Goal: Transaction & Acquisition: Purchase product/service

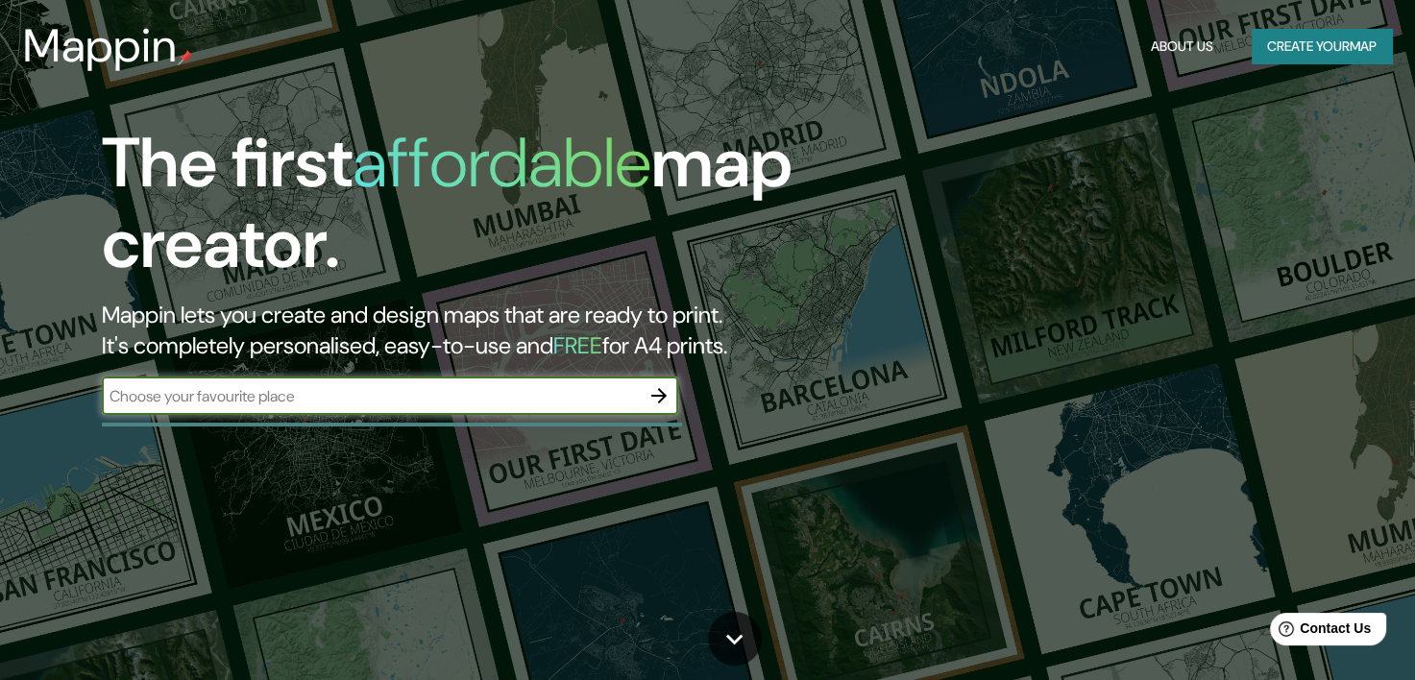
click at [503, 396] on input "text" at bounding box center [371, 396] width 538 height 22
click at [343, 404] on input "text" at bounding box center [371, 396] width 538 height 22
paste input "Provenza-Alpes-Costa Azul, l'escale, [GEOGRAPHIC_DATA]"
type input "Provenza-Alpes-Costa Azul, l'escale, [GEOGRAPHIC_DATA]"
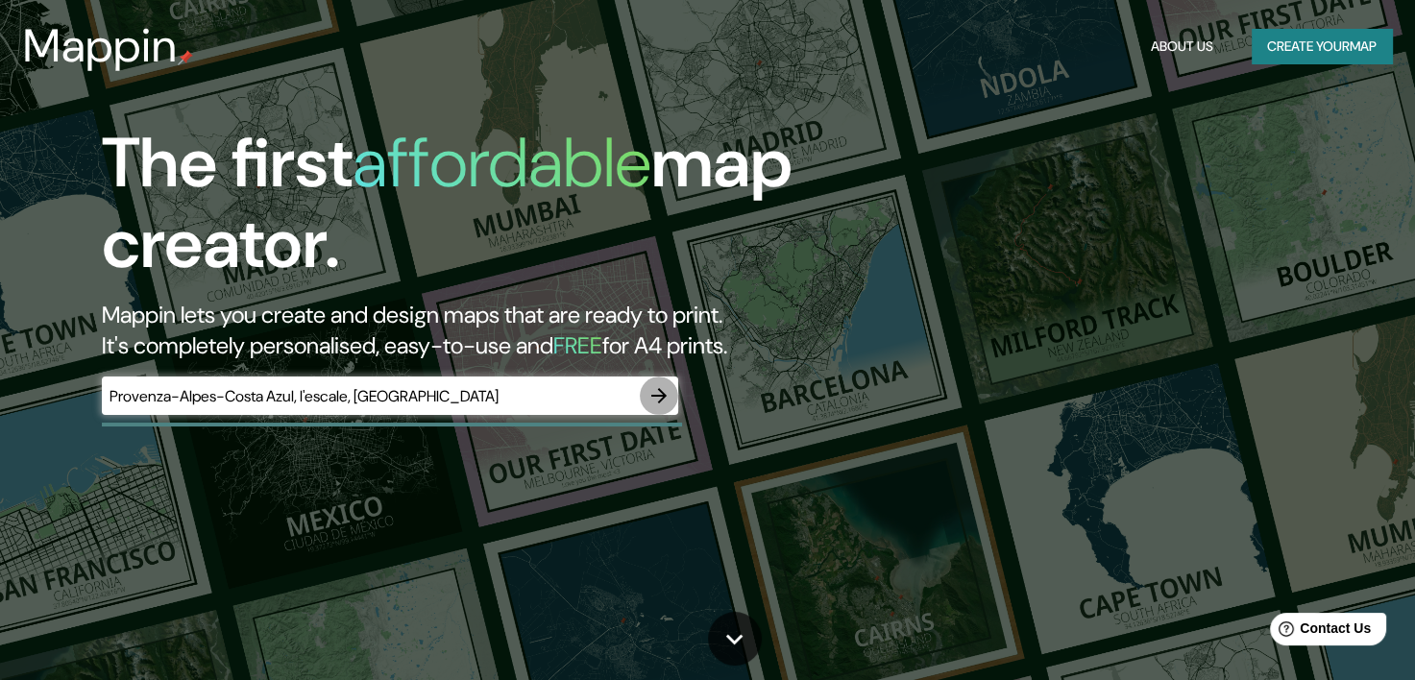
click at [654, 393] on icon "button" at bounding box center [658, 395] width 23 height 23
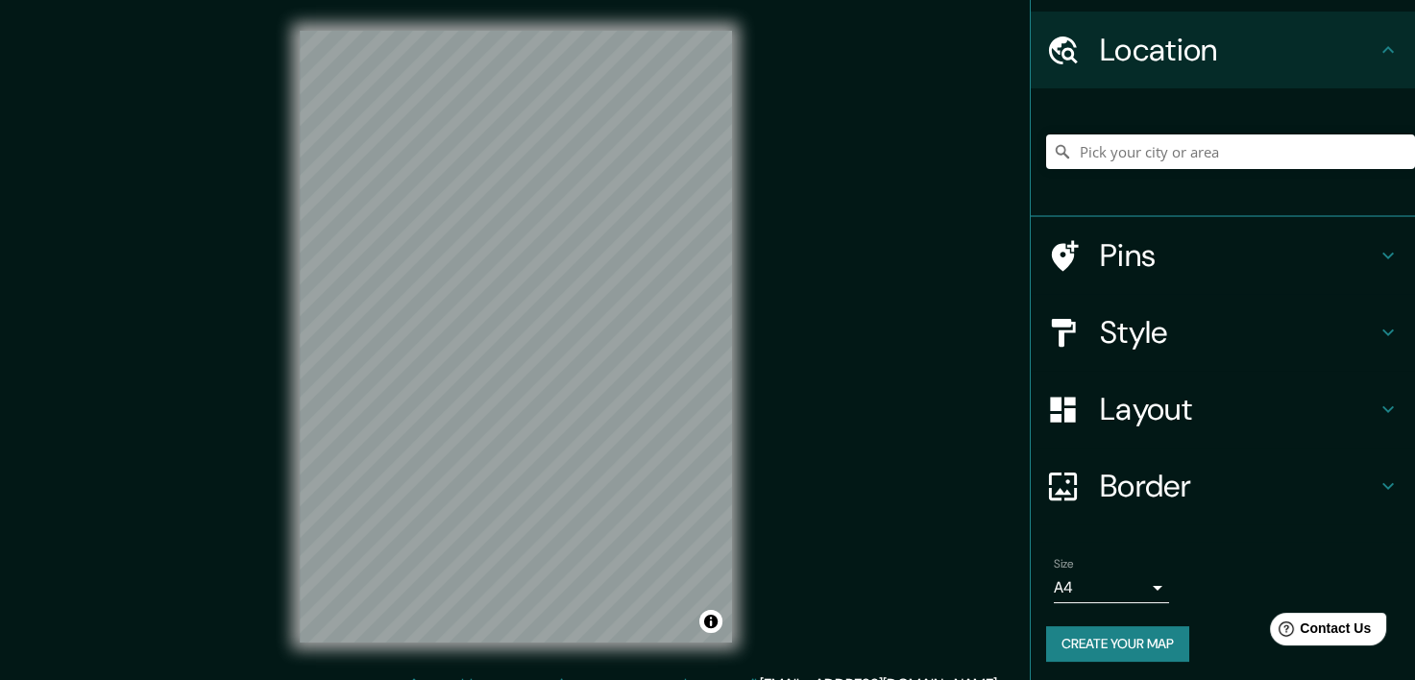
scroll to position [54, 0]
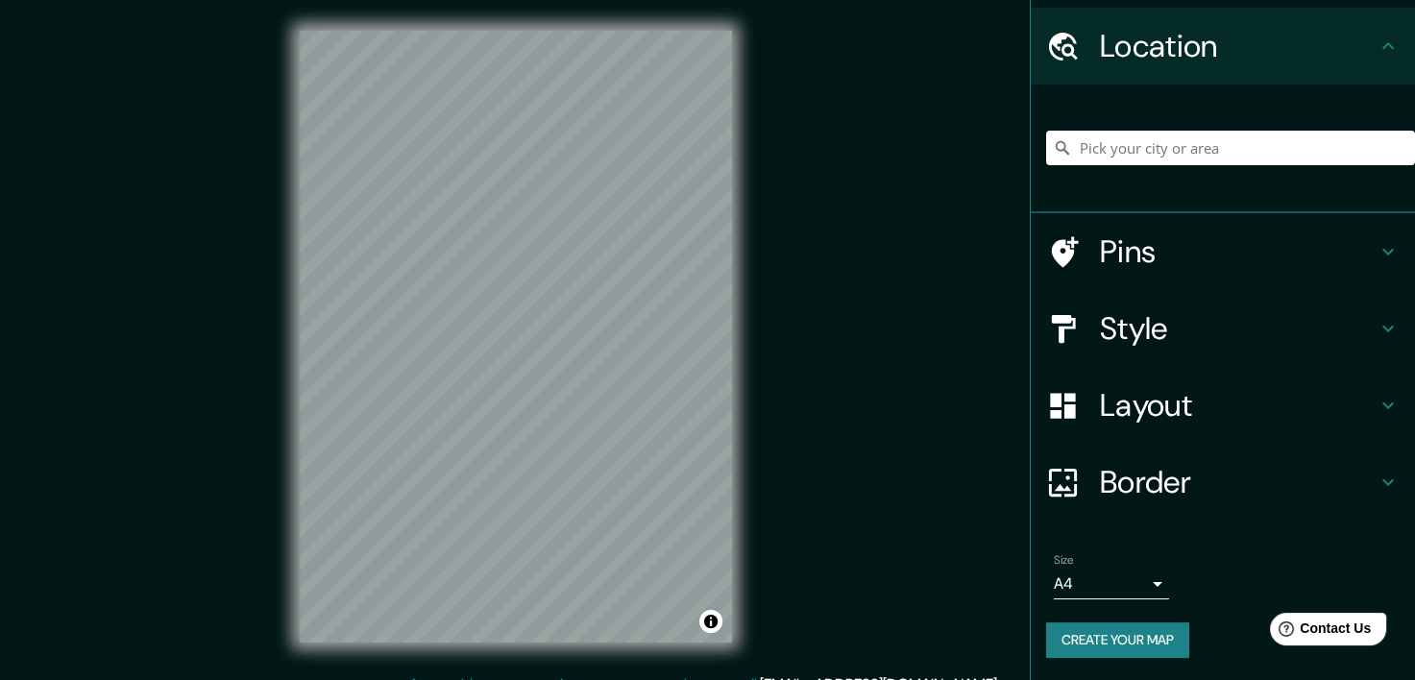
click at [1206, 57] on h4 "Location" at bounding box center [1238, 46] width 277 height 38
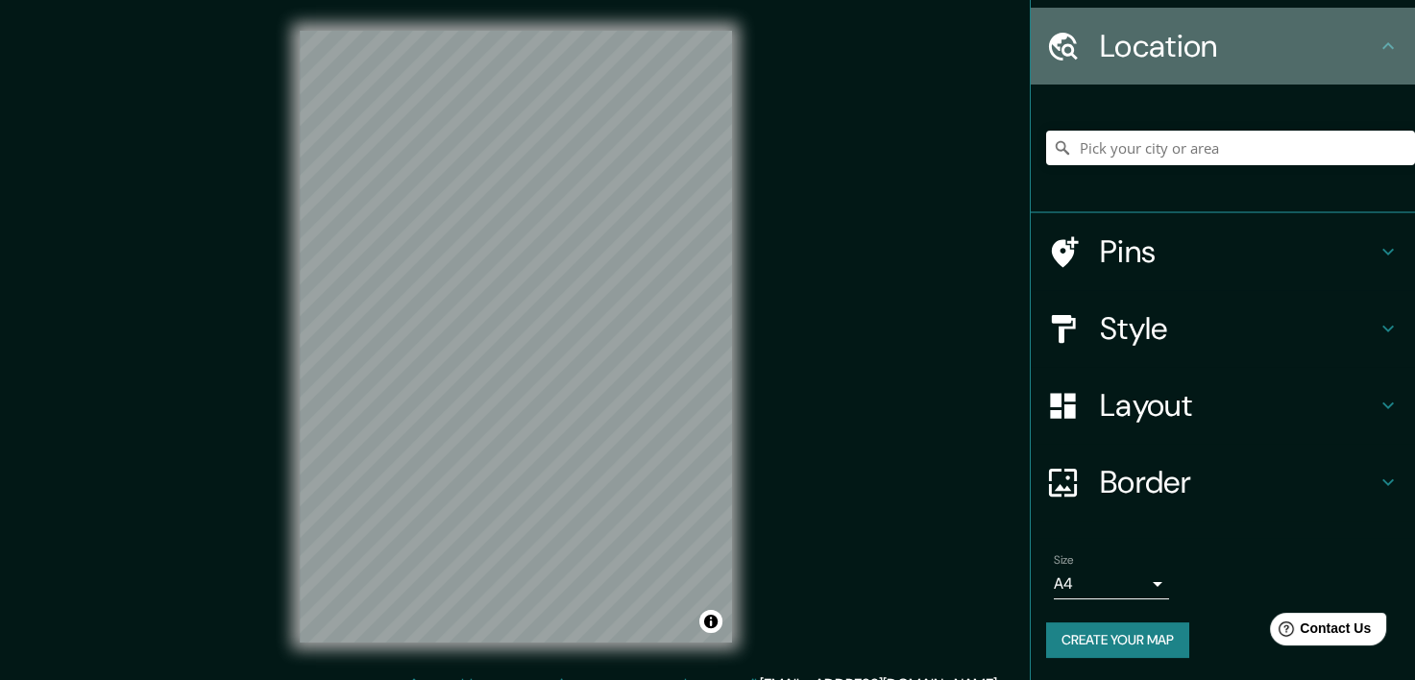
click at [1382, 46] on icon at bounding box center [1388, 45] width 12 height 7
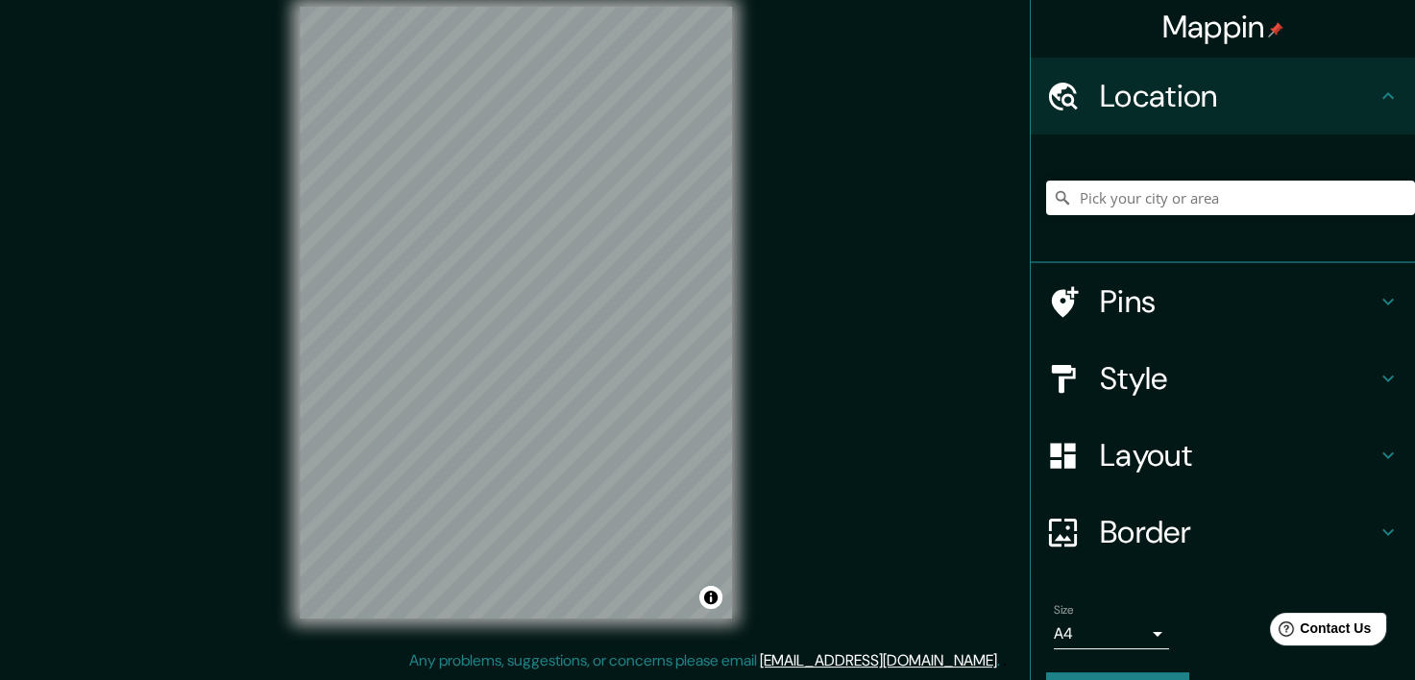
scroll to position [0, 0]
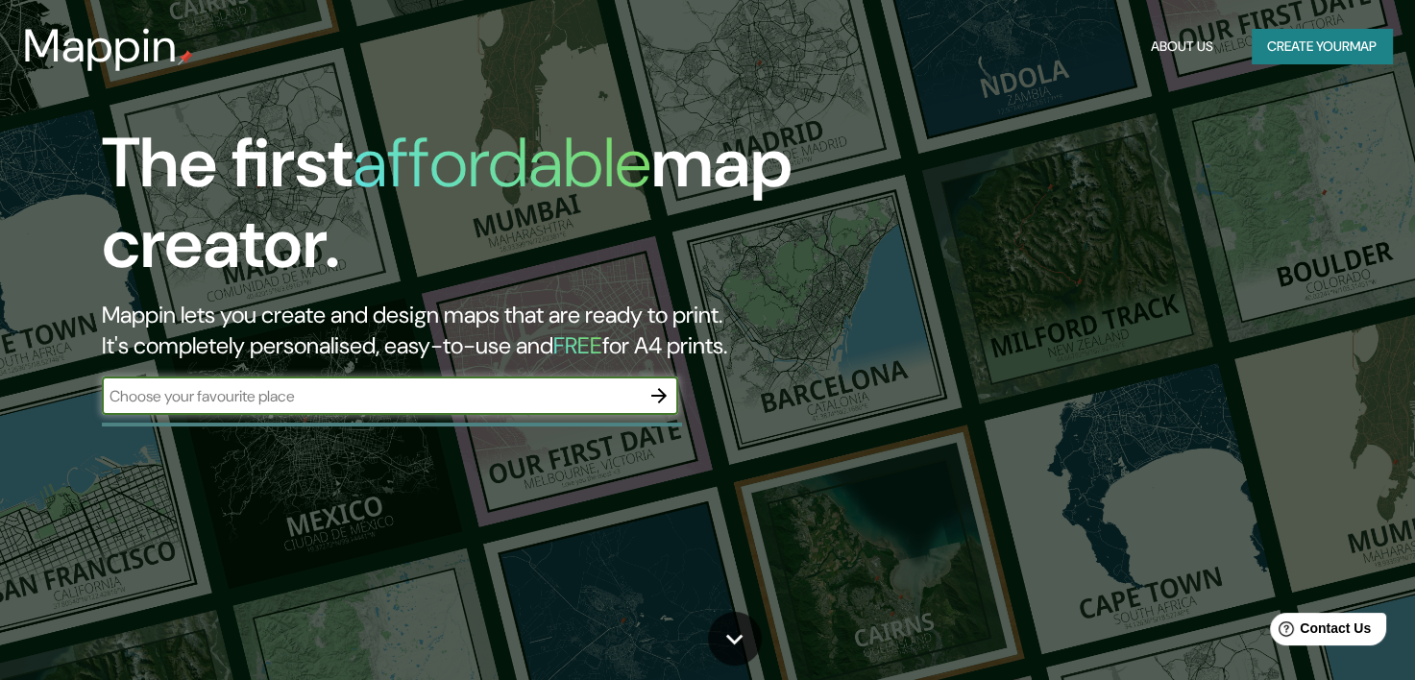
click at [515, 400] on input "text" at bounding box center [371, 396] width 538 height 22
paste input "Provenza-Alpes-Costa Azul, l'escale, [GEOGRAPHIC_DATA]"
type input "Provenza-Alpes-Costa Azul, l'escale, [GEOGRAPHIC_DATA]"
click at [657, 389] on icon "button" at bounding box center [658, 395] width 23 height 23
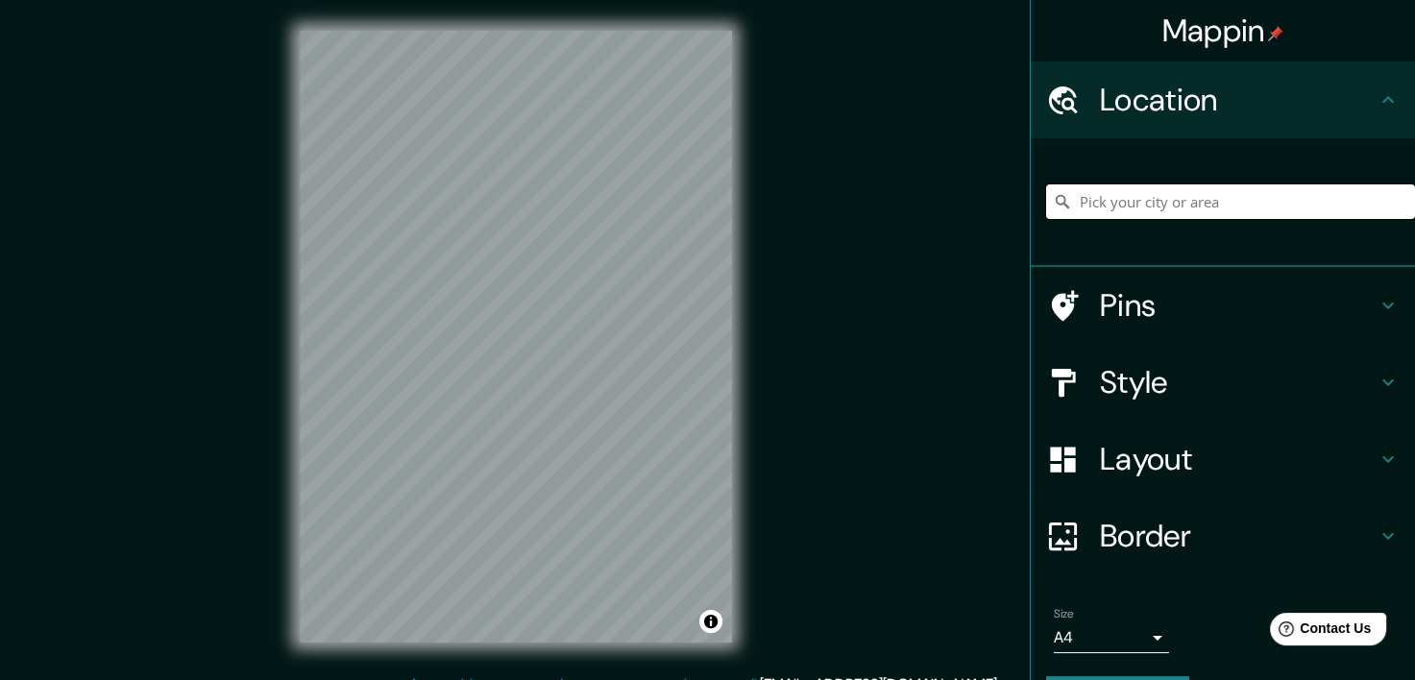
click at [1177, 204] on input "Pick your city or area" at bounding box center [1230, 201] width 369 height 35
paste input "Provenza-Alpes-Costa Azul, l'escale, [GEOGRAPHIC_DATA]"
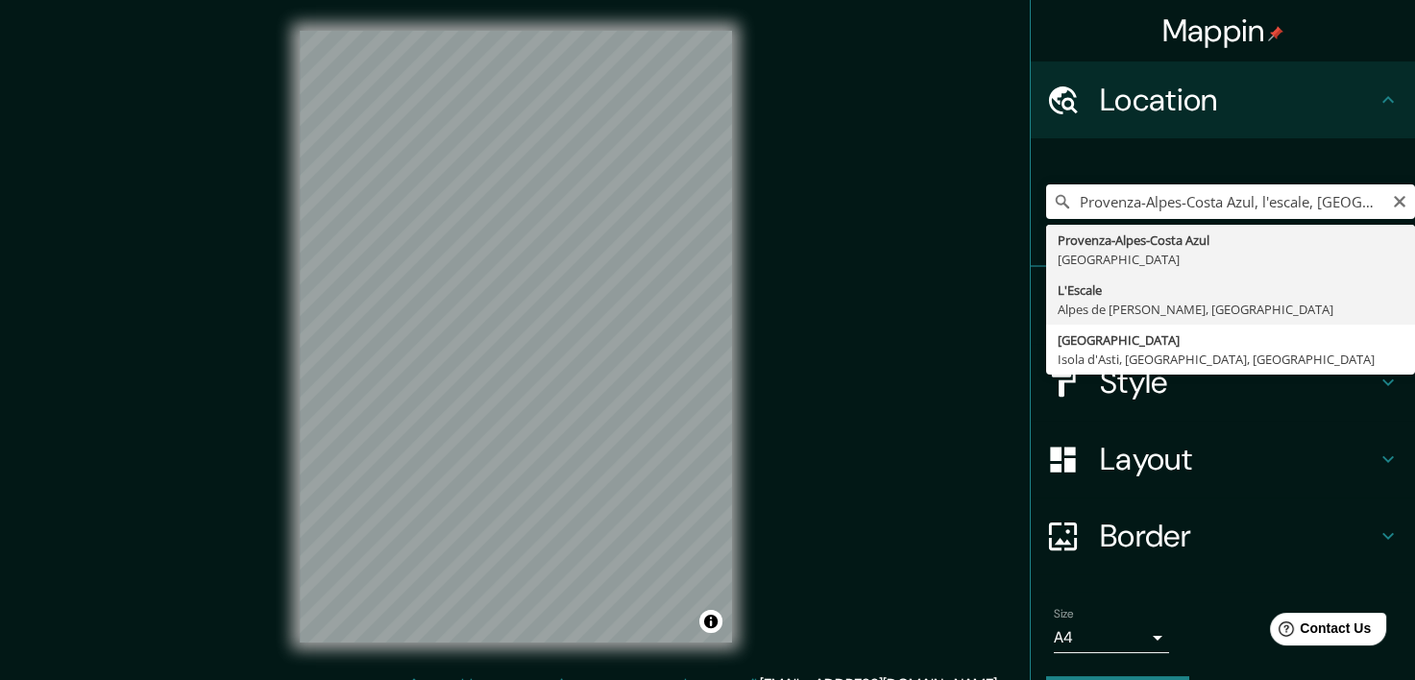
type input "L'Escale, Alpes de [PERSON_NAME], [GEOGRAPHIC_DATA]"
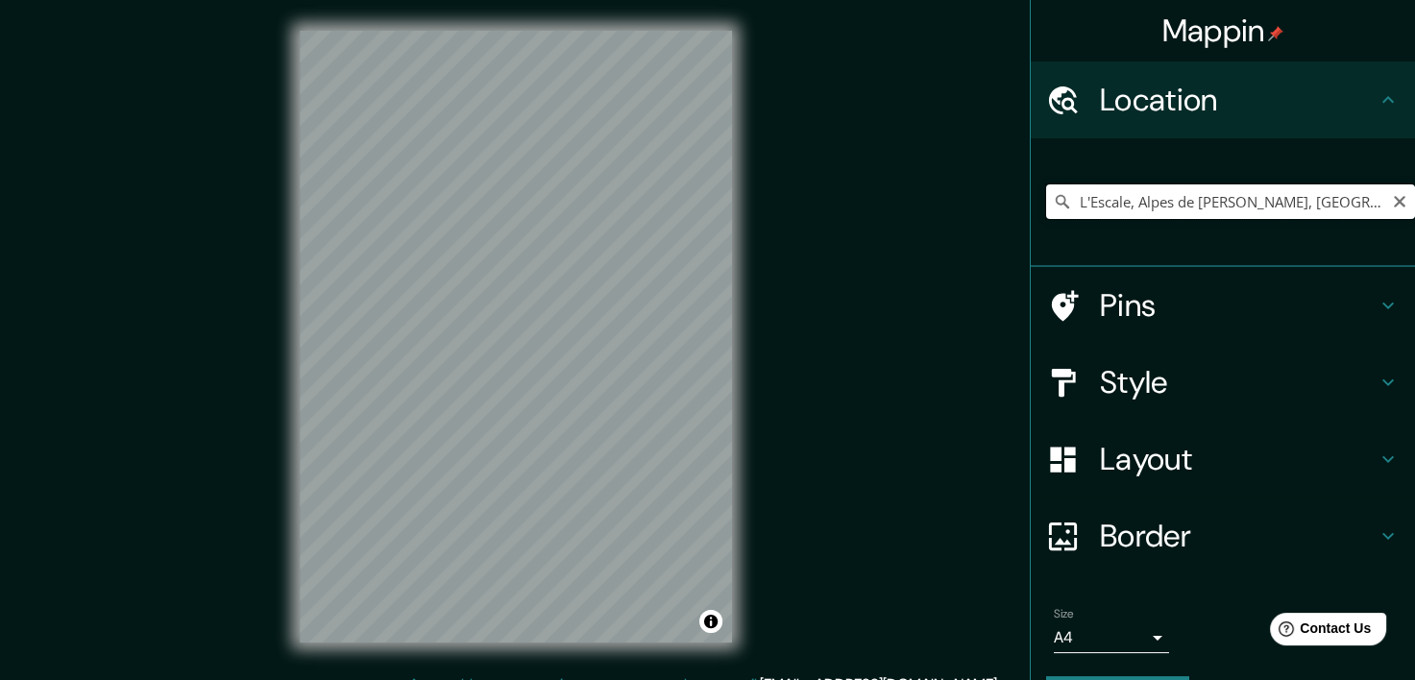
click at [1283, 196] on input "L'Escale, Alpes de [PERSON_NAME], [GEOGRAPHIC_DATA]" at bounding box center [1230, 201] width 369 height 35
click at [1053, 196] on icon at bounding box center [1062, 201] width 19 height 19
click at [1056, 201] on icon at bounding box center [1062, 201] width 13 height 13
click at [1119, 310] on h4 "Pins" at bounding box center [1238, 305] width 277 height 38
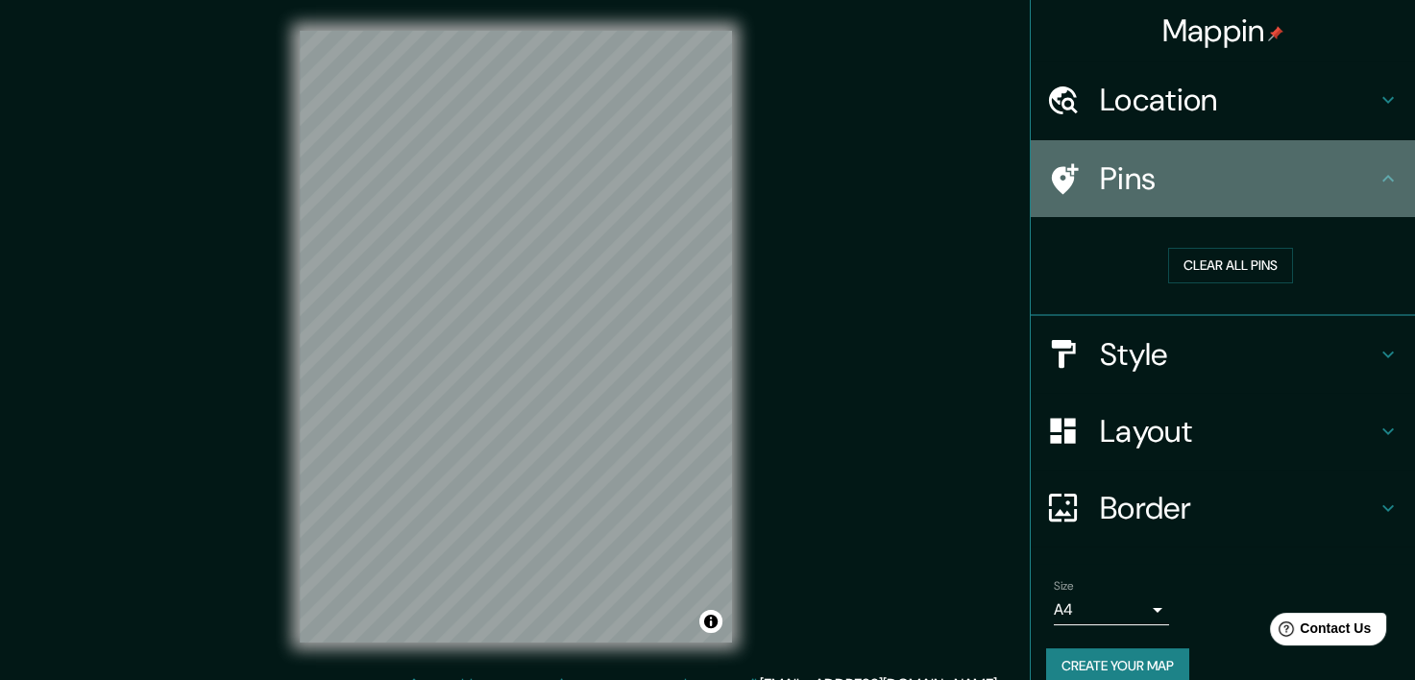
click at [1141, 194] on h4 "Pins" at bounding box center [1238, 178] width 277 height 38
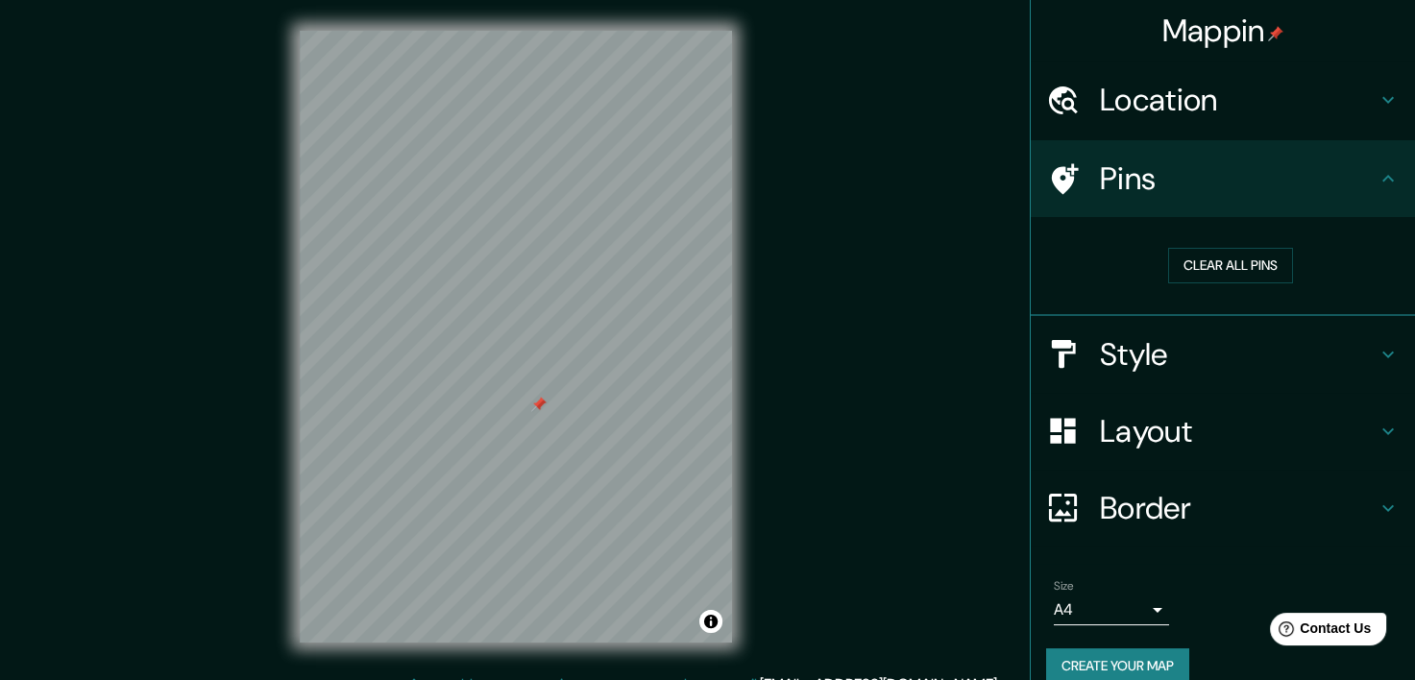
drag, startPoint x: 511, startPoint y: 360, endPoint x: 538, endPoint y: 404, distance: 51.7
click at [538, 404] on div at bounding box center [538, 404] width 15 height 15
click at [1253, 261] on button "Clear all pins" at bounding box center [1230, 266] width 125 height 36
click at [1180, 110] on h4 "Location" at bounding box center [1238, 100] width 277 height 38
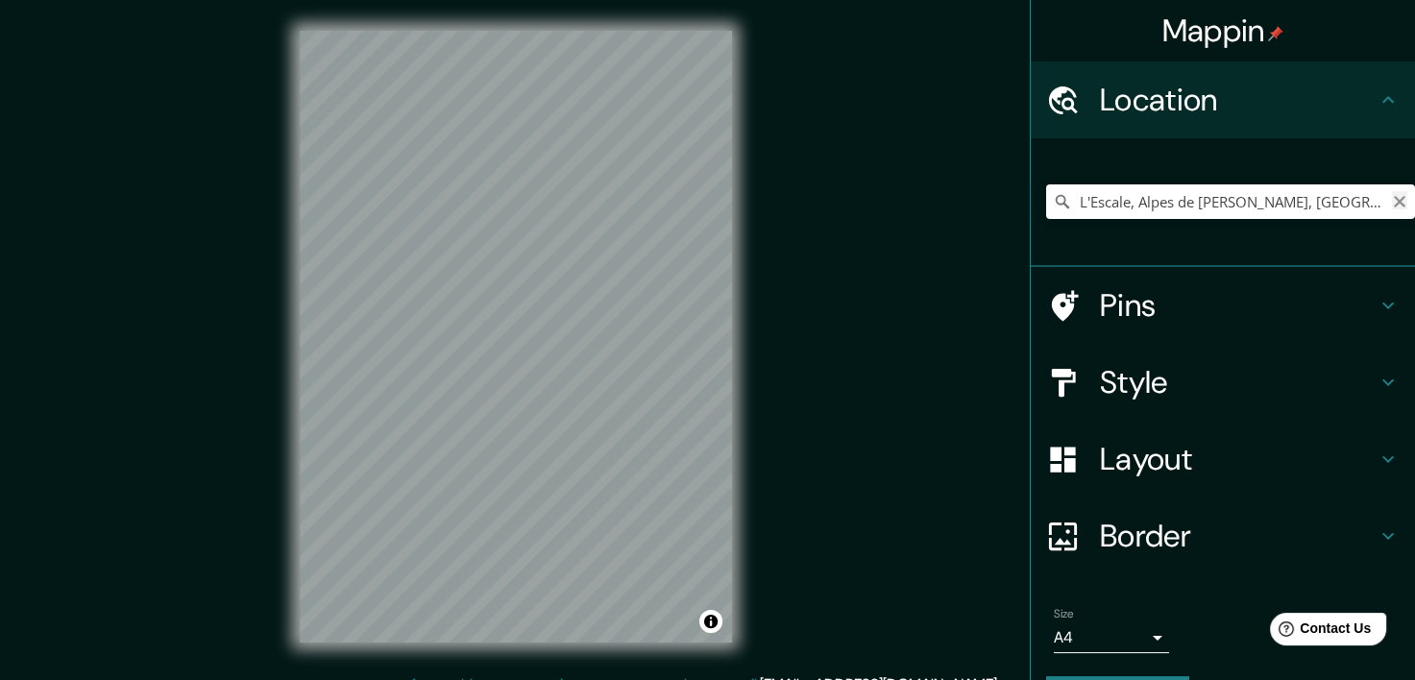
click at [1394, 198] on icon "Clear" at bounding box center [1400, 202] width 12 height 12
click at [1331, 200] on input "Pick your city or area" at bounding box center [1230, 201] width 369 height 35
paste input "32 T 261671.94 m E 4885918.52 m N"
type input "Est, [GEOGRAPHIC_DATA], [GEOGRAPHIC_DATA]"
click at [1392, 194] on icon "Clear" at bounding box center [1399, 201] width 15 height 15
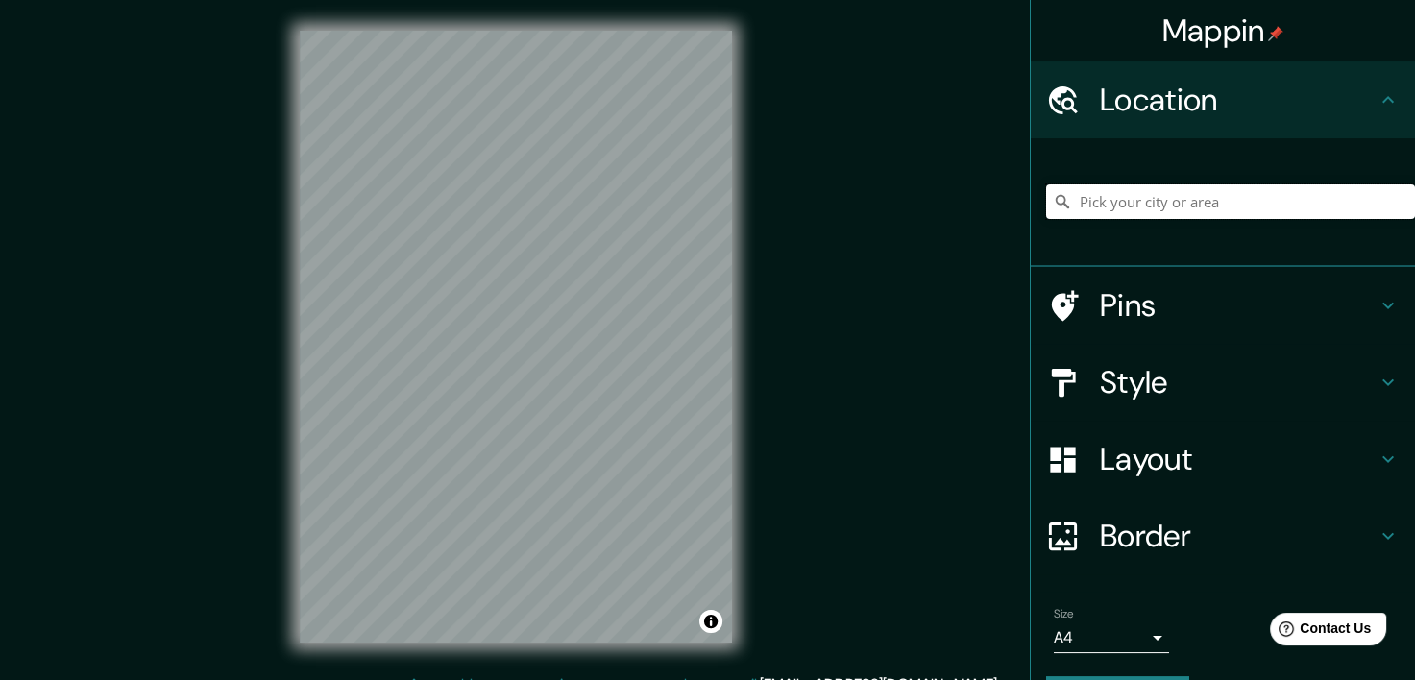
click at [1251, 195] on input "Pick your city or area" at bounding box center [1230, 201] width 369 height 35
paste input "Provenza-Alpes-Costa Azul, l'escale, [GEOGRAPHIC_DATA]"
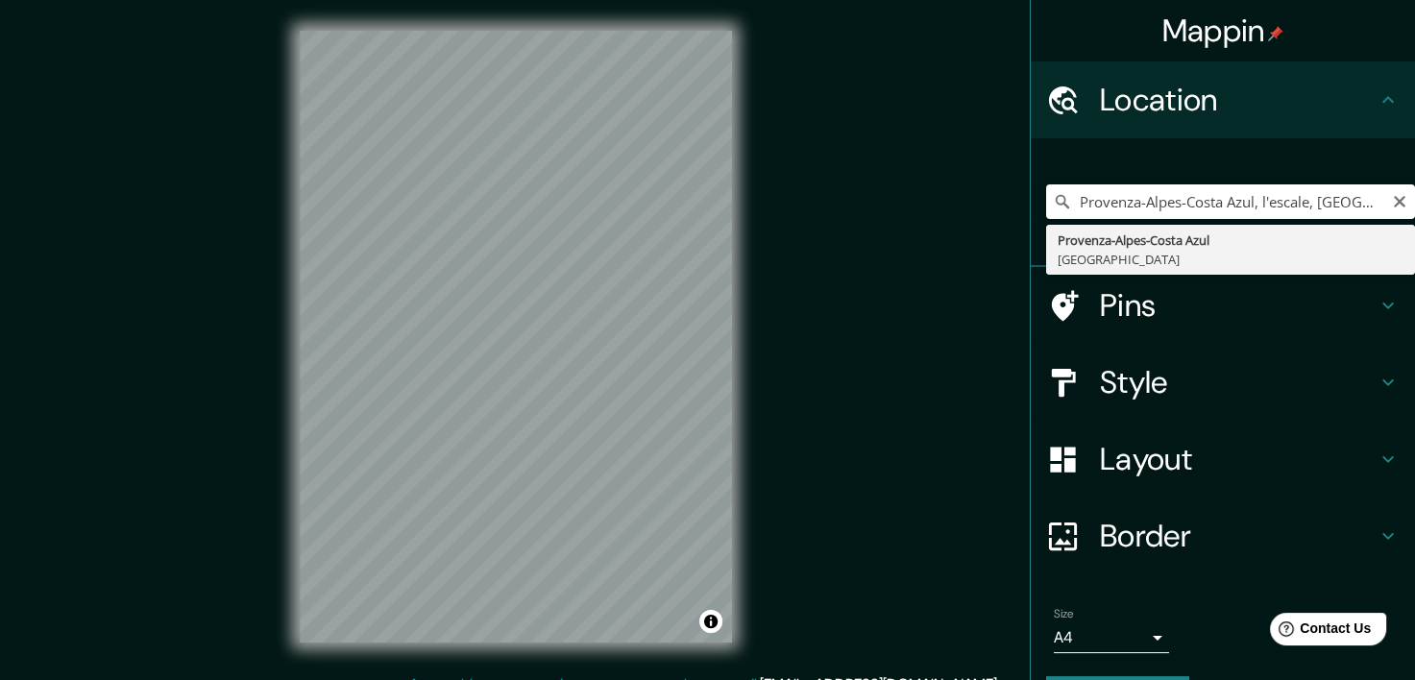
type input "Provenza-[GEOGRAPHIC_DATA], [GEOGRAPHIC_DATA]"
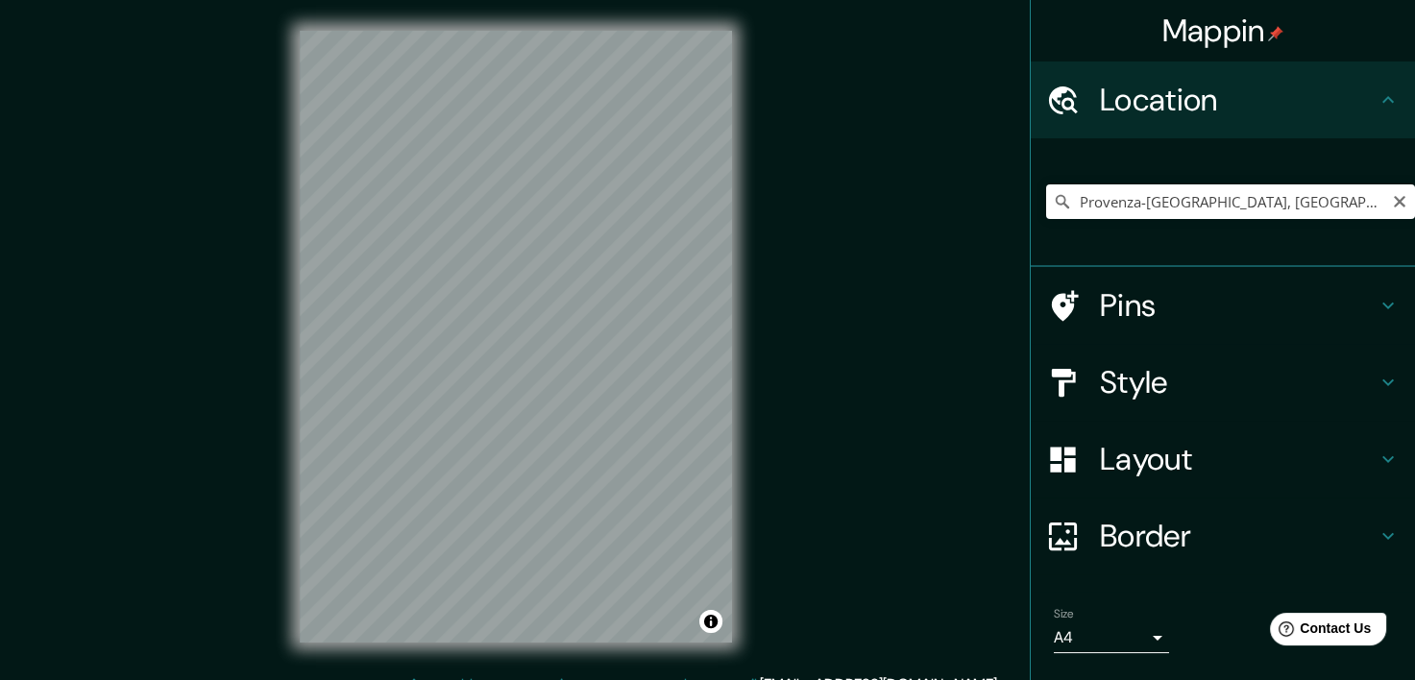
click at [1392, 196] on icon "Clear" at bounding box center [1399, 201] width 15 height 15
click at [1282, 201] on input "Pick your city or area" at bounding box center [1230, 201] width 369 height 35
paste input "Provenza-Alpes-Costa Azul, l'escale, [GEOGRAPHIC_DATA]"
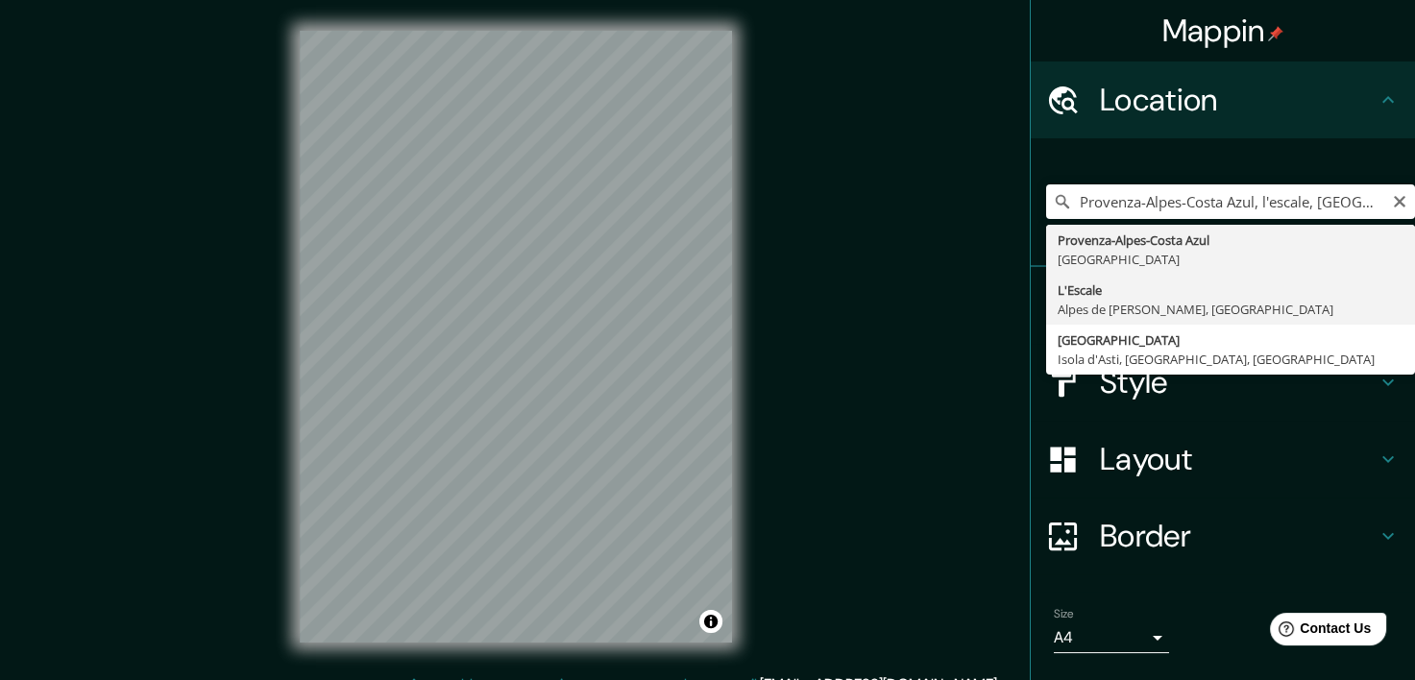
type input "L'Escale, Alpes de [PERSON_NAME], [GEOGRAPHIC_DATA]"
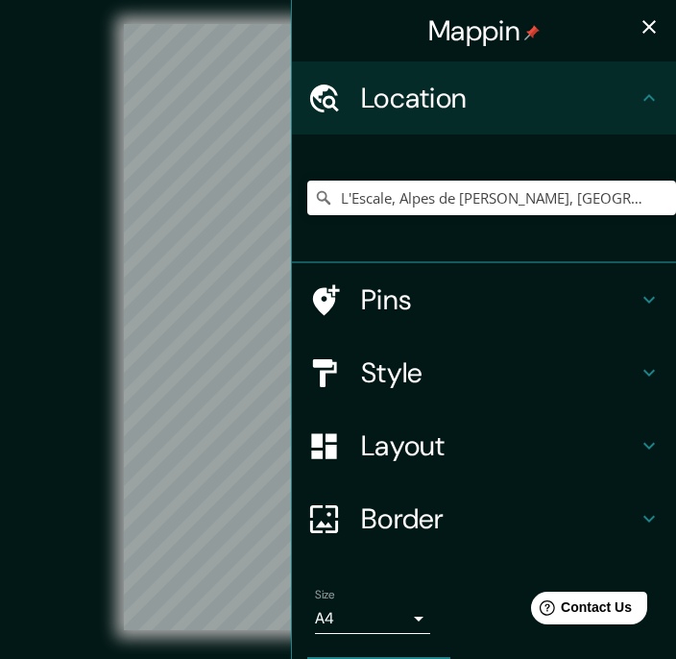
click at [643, 24] on icon "button" at bounding box center [649, 26] width 13 height 13
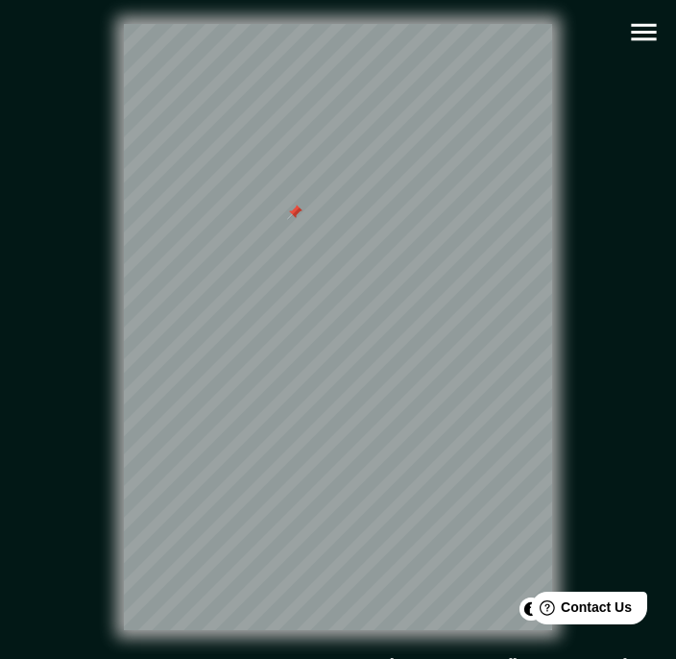
drag, startPoint x: 296, startPoint y: 179, endPoint x: 295, endPoint y: 221, distance: 42.3
click at [295, 220] on div at bounding box center [294, 212] width 15 height 15
drag, startPoint x: 290, startPoint y: 221, endPoint x: 321, endPoint y: 223, distance: 30.8
click at [321, 223] on div at bounding box center [326, 215] width 15 height 15
click at [634, 36] on icon "button" at bounding box center [644, 32] width 34 height 34
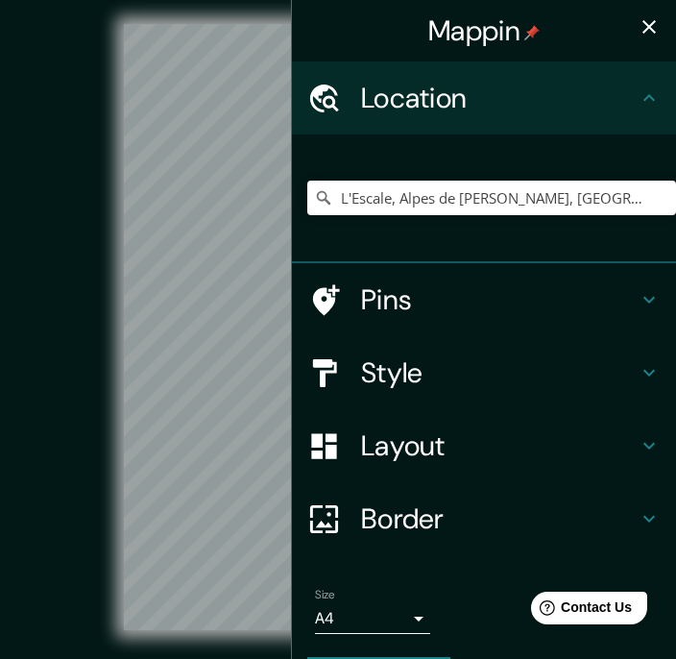
click at [448, 305] on h4 "Pins" at bounding box center [499, 299] width 277 height 35
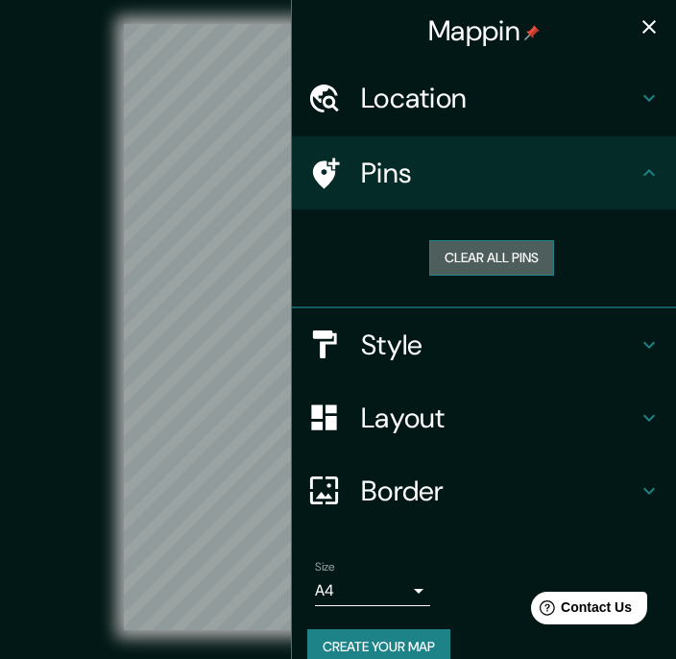
click at [492, 246] on button "Clear all pins" at bounding box center [491, 258] width 125 height 36
click at [638, 17] on icon "button" at bounding box center [649, 26] width 23 height 23
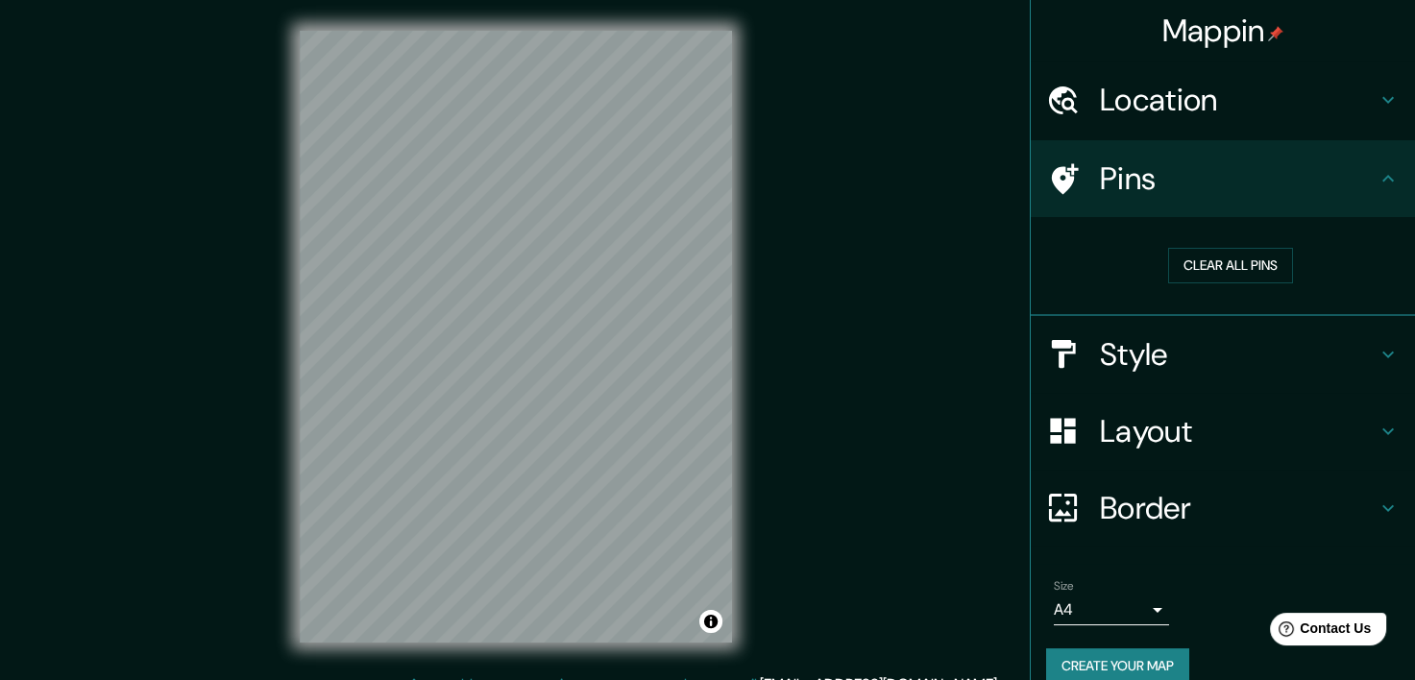
click at [1271, 93] on h4 "Location" at bounding box center [1238, 100] width 277 height 38
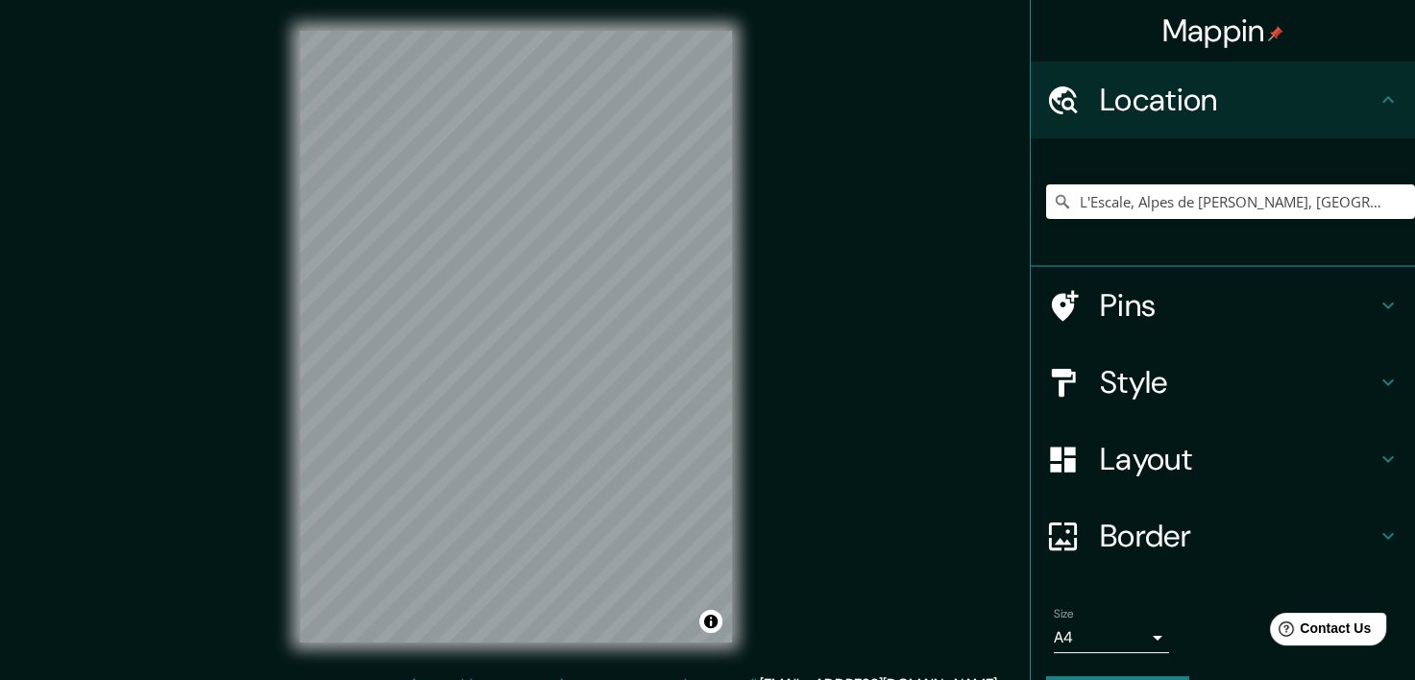
click at [1183, 538] on h4 "Border" at bounding box center [1238, 536] width 277 height 38
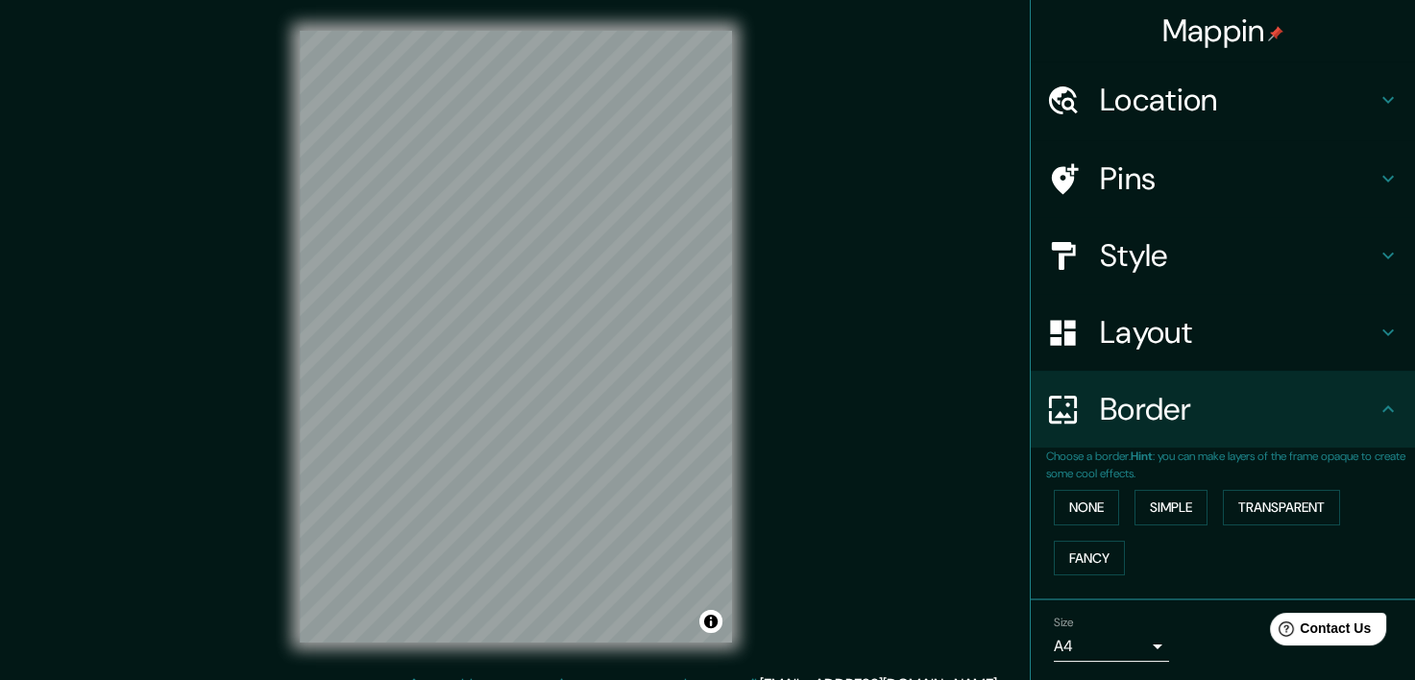
click at [1225, 405] on h4 "Border" at bounding box center [1238, 409] width 277 height 38
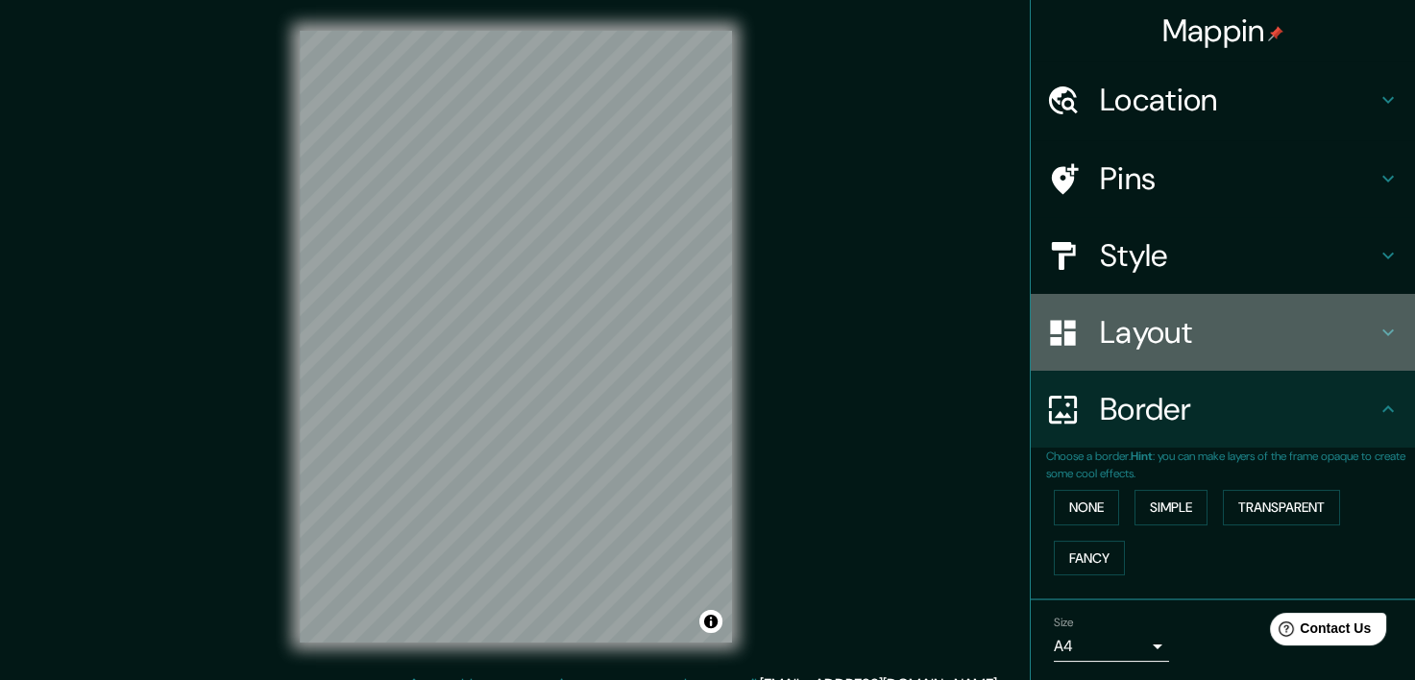
click at [1187, 341] on h4 "Layout" at bounding box center [1238, 332] width 277 height 38
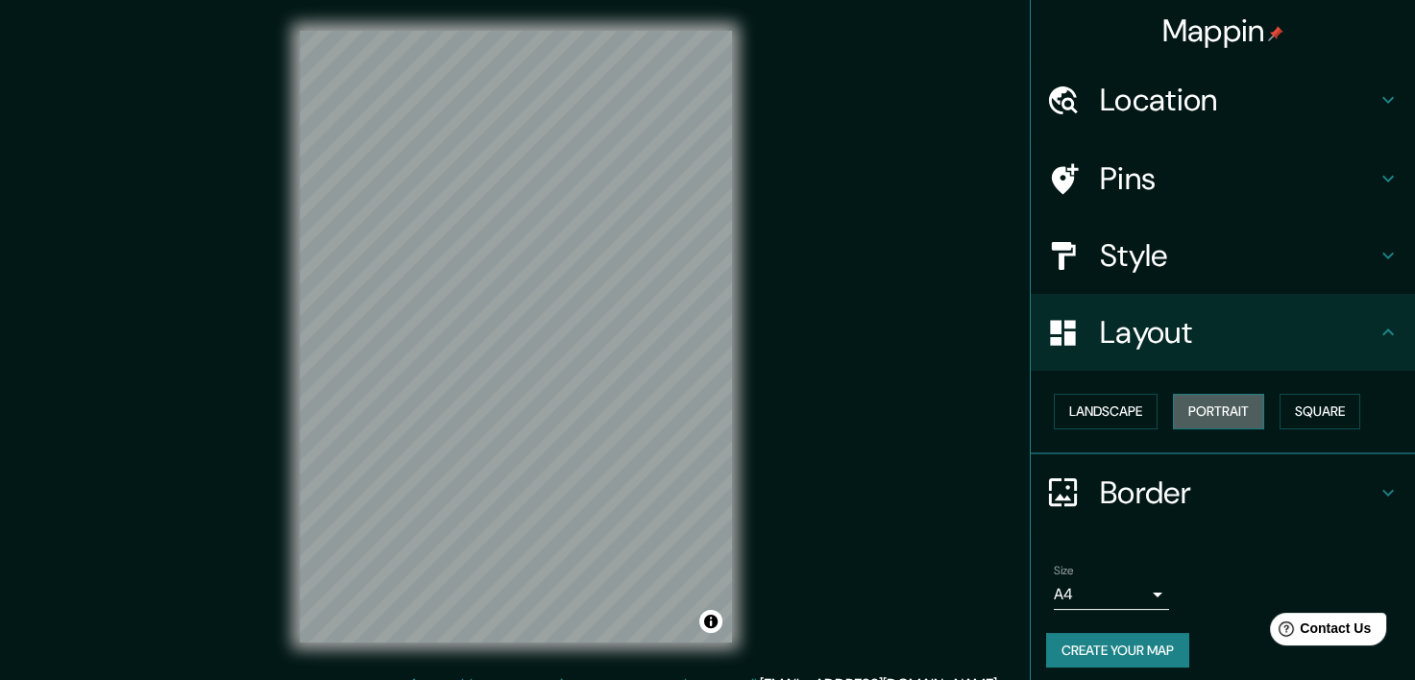
click at [1199, 415] on button "Portrait" at bounding box center [1218, 412] width 91 height 36
click at [1116, 410] on button "Landscape" at bounding box center [1106, 412] width 104 height 36
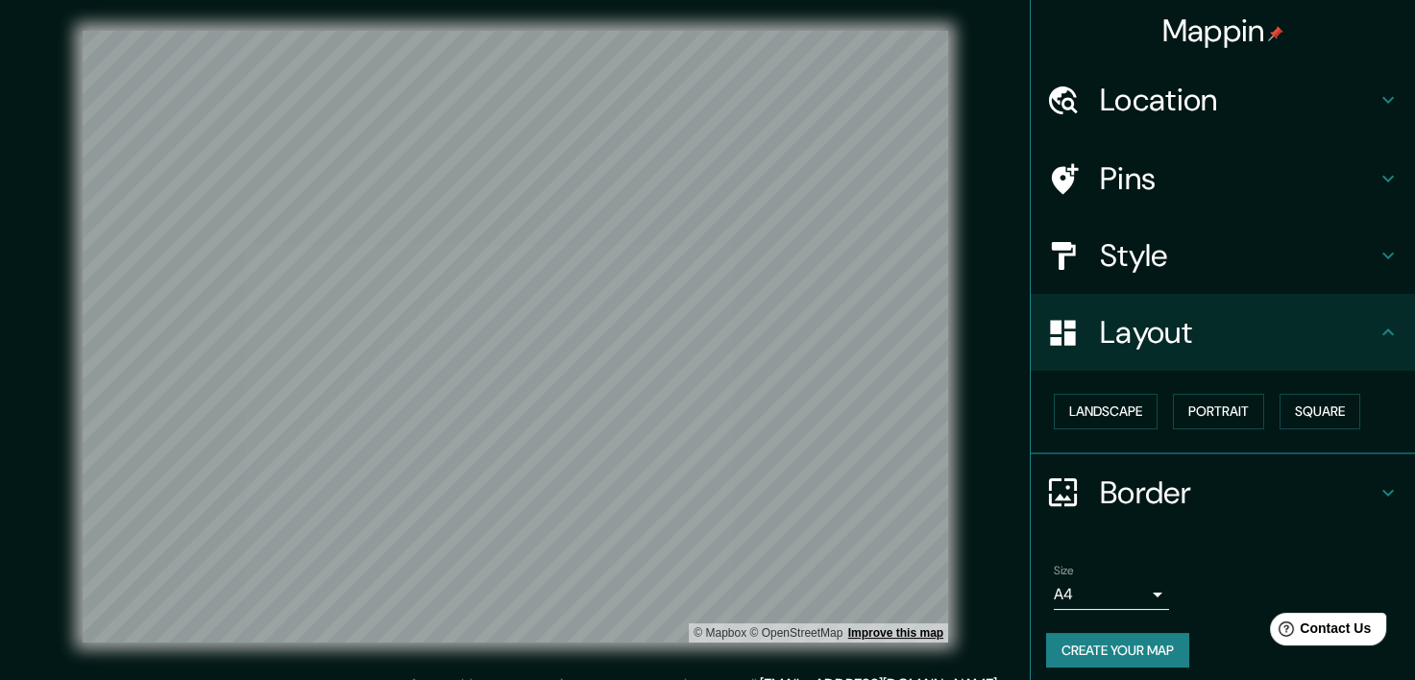
click at [907, 636] on link "Improve this map" at bounding box center [895, 632] width 95 height 13
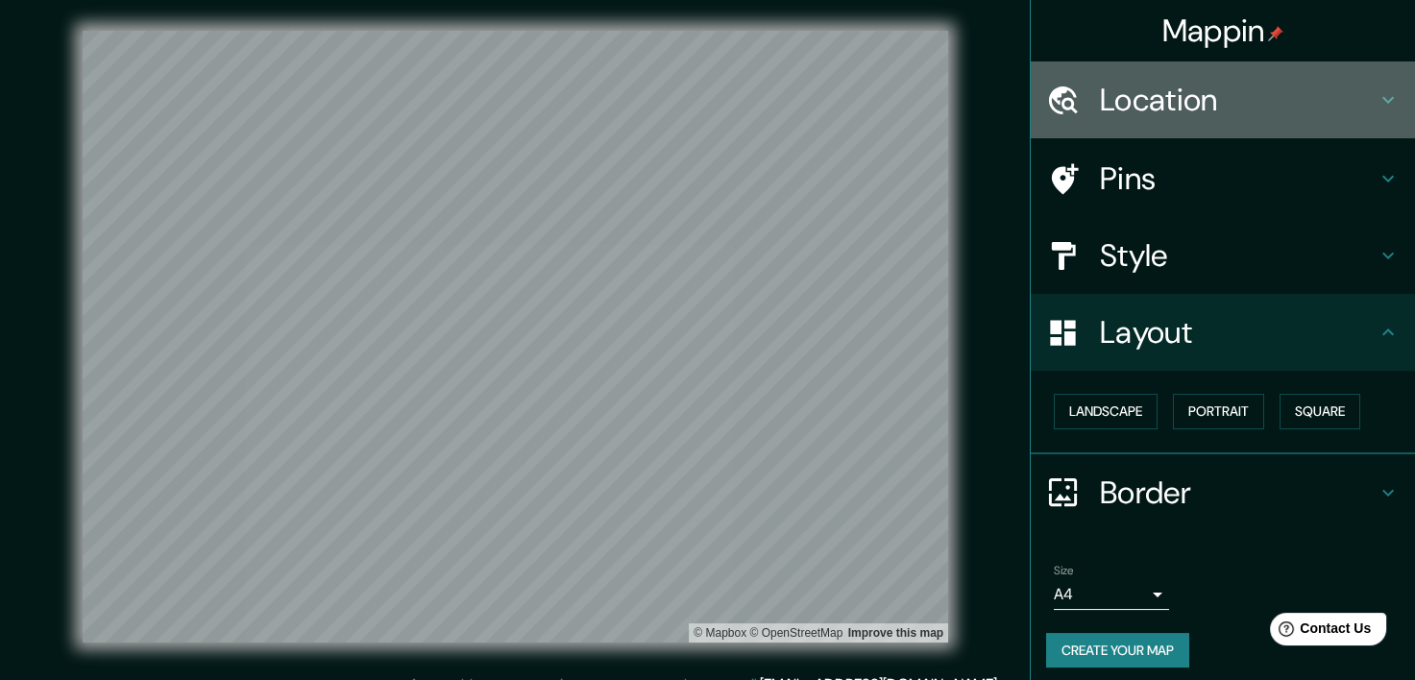
click at [1237, 94] on h4 "Location" at bounding box center [1238, 100] width 277 height 38
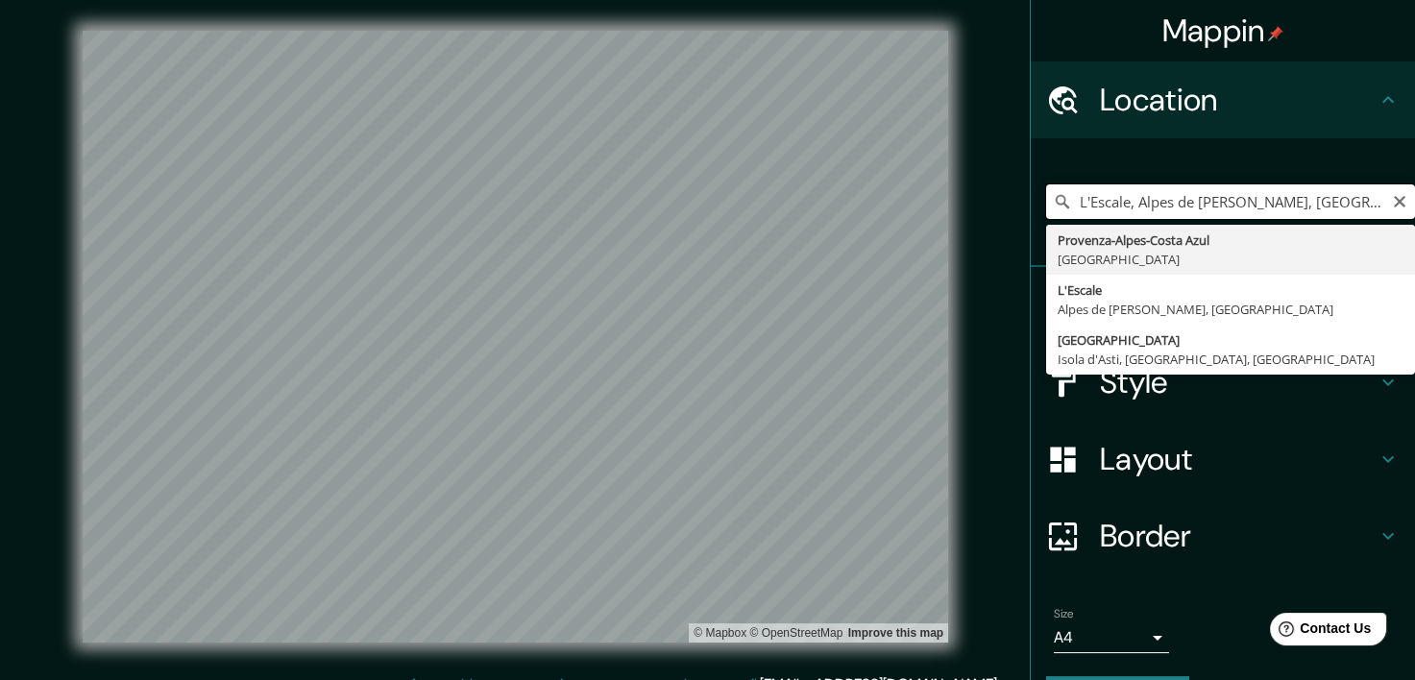
click at [1193, 193] on input "L'Escale, Alpes de [PERSON_NAME], [GEOGRAPHIC_DATA]" at bounding box center [1230, 201] width 369 height 35
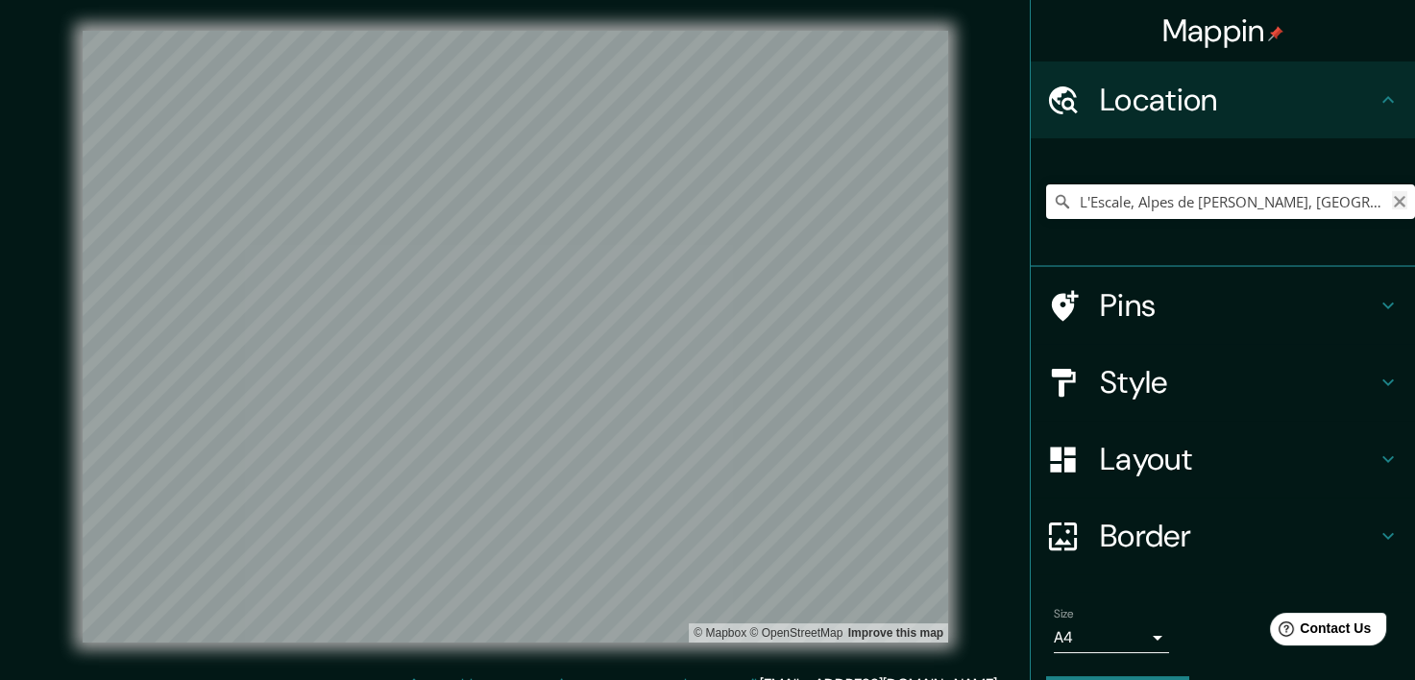
click at [1392, 205] on icon "Clear" at bounding box center [1399, 201] width 15 height 15
paste input "[STREET_ADDRESS]"
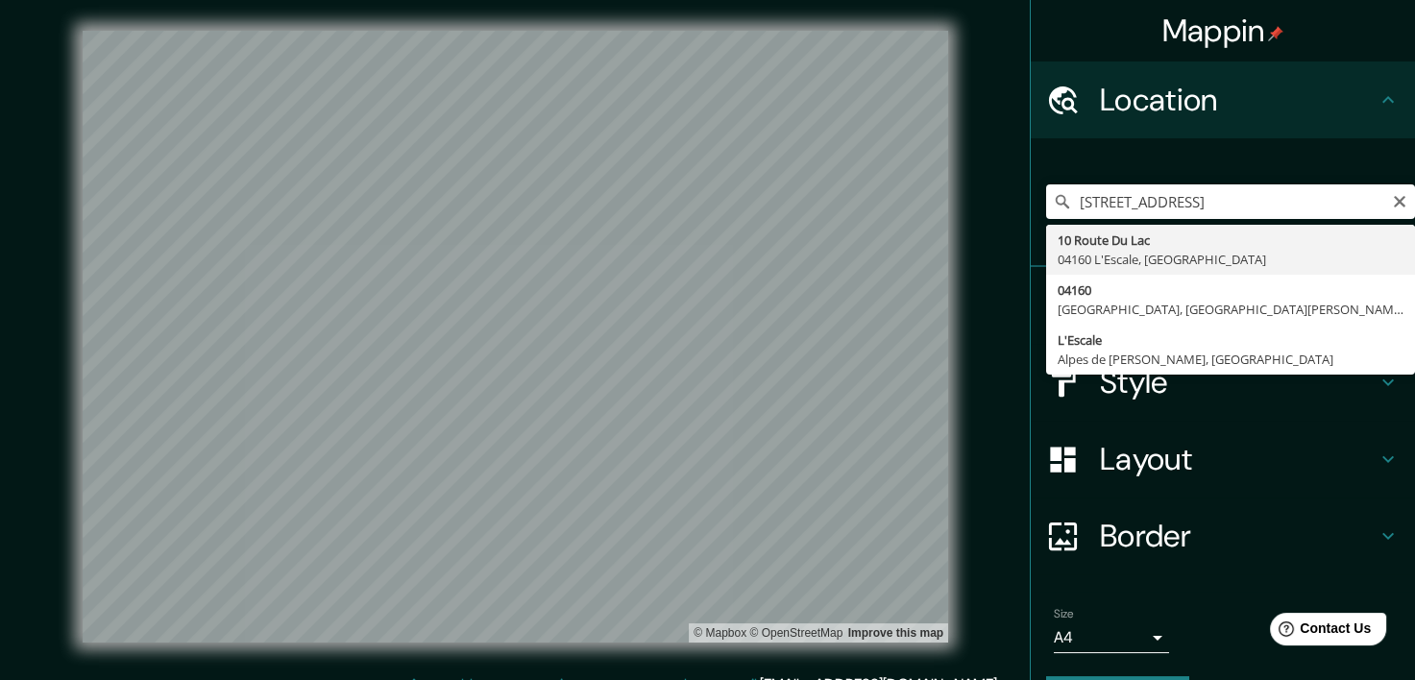
type input "[STREET_ADDRESS]"
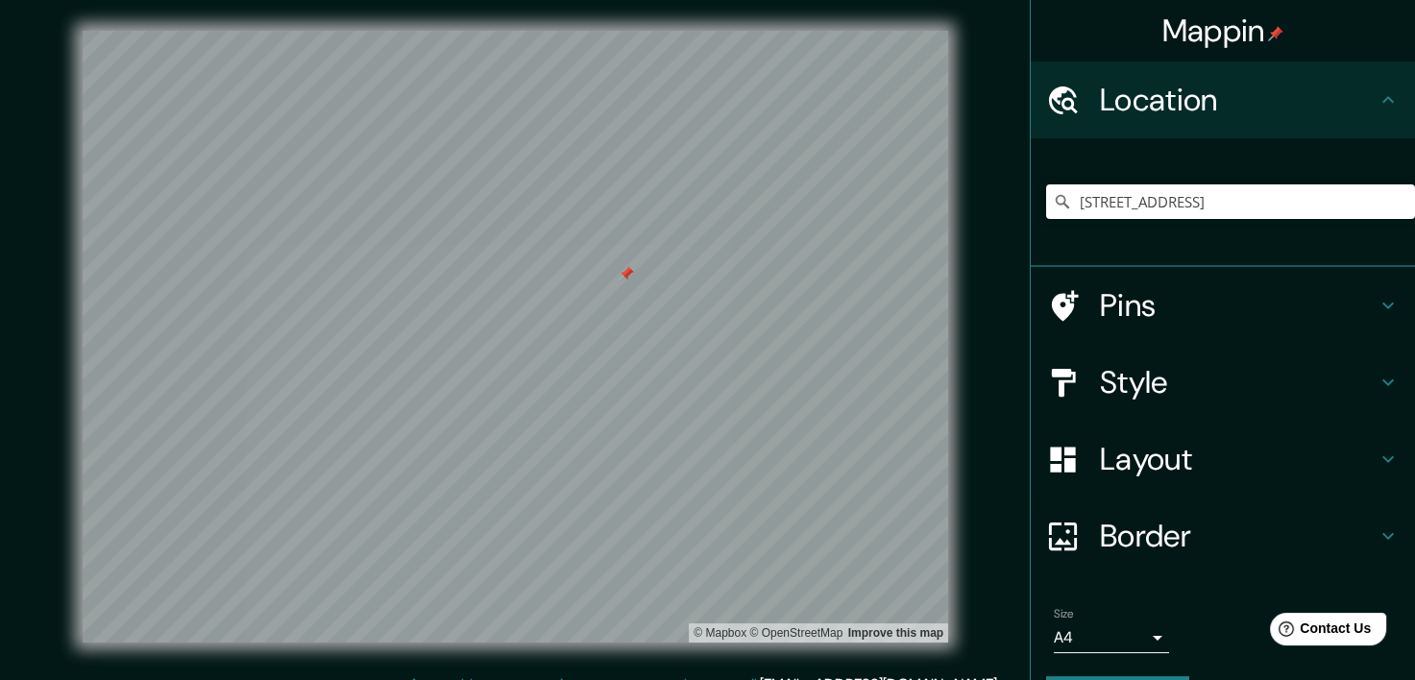
click at [1161, 289] on h4 "Pins" at bounding box center [1238, 305] width 277 height 38
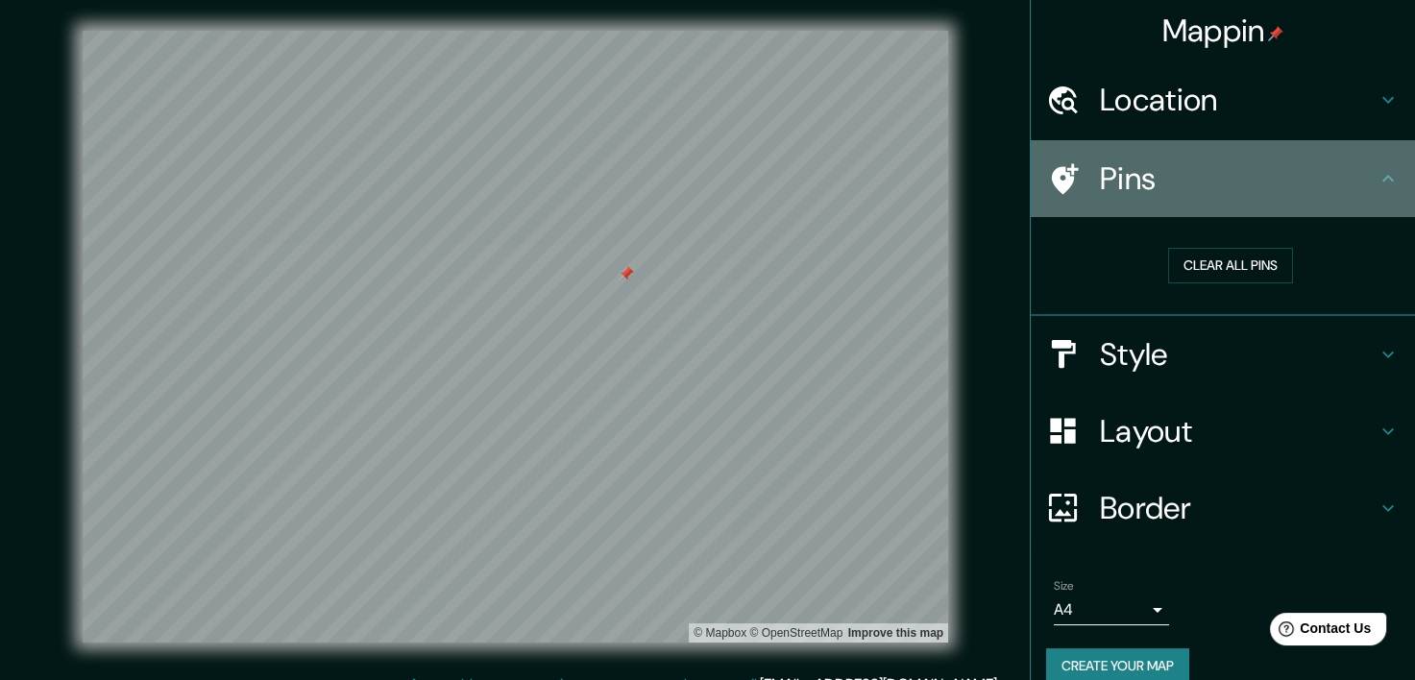
click at [1208, 177] on h4 "Pins" at bounding box center [1238, 178] width 277 height 38
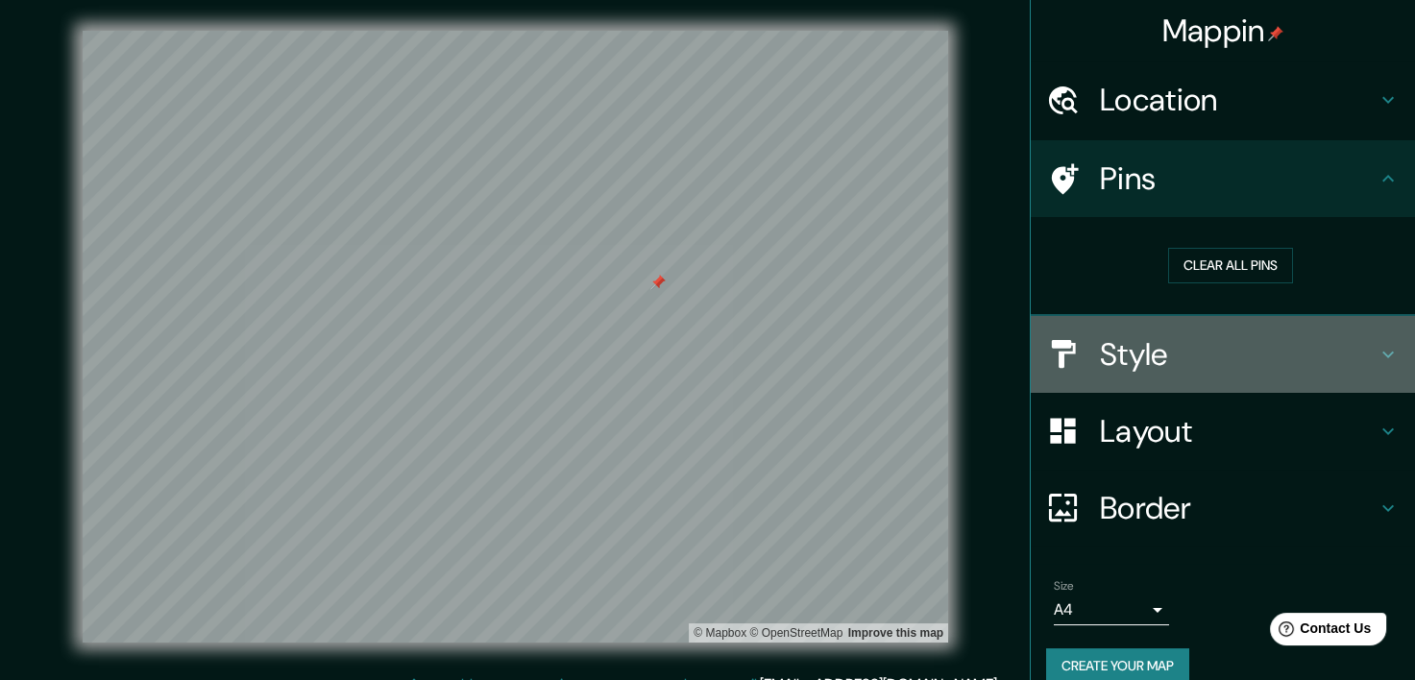
click at [1165, 364] on h4 "Style" at bounding box center [1238, 354] width 277 height 38
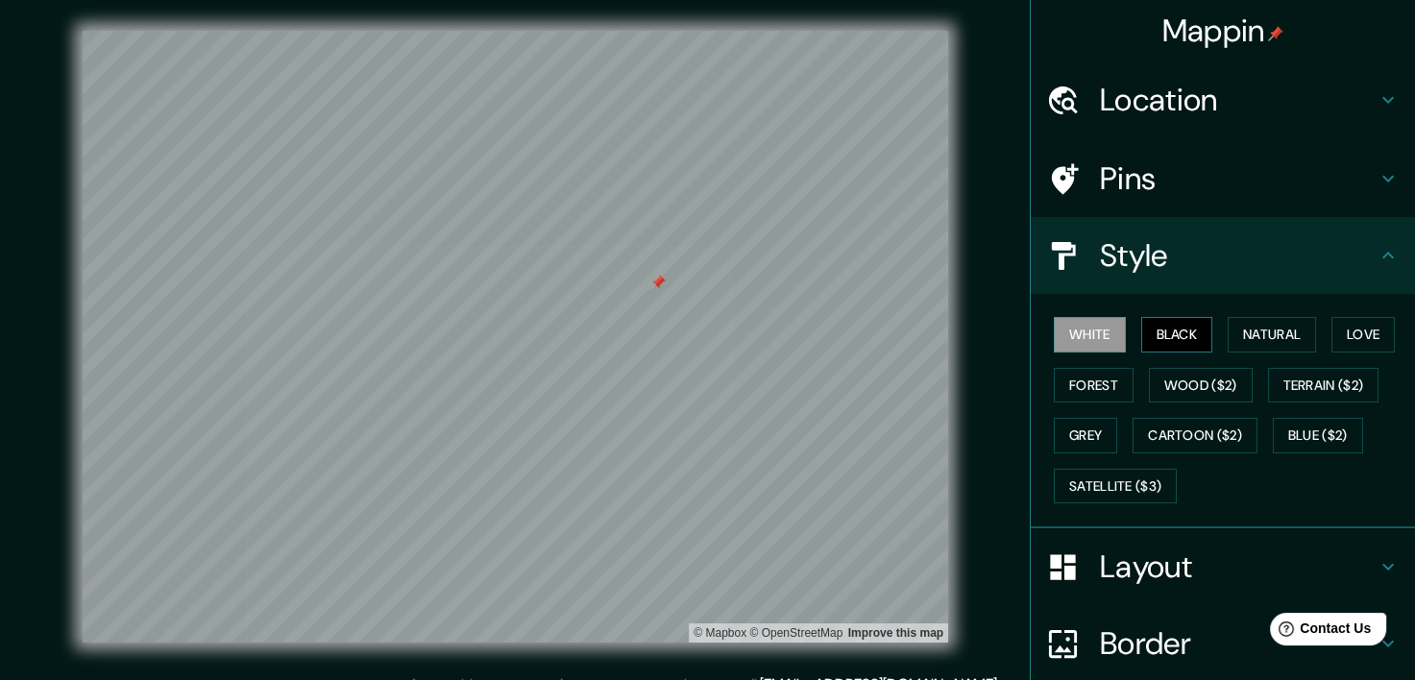
click at [1177, 339] on button "Black" at bounding box center [1177, 335] width 72 height 36
click at [1267, 330] on button "Natural" at bounding box center [1272, 335] width 88 height 36
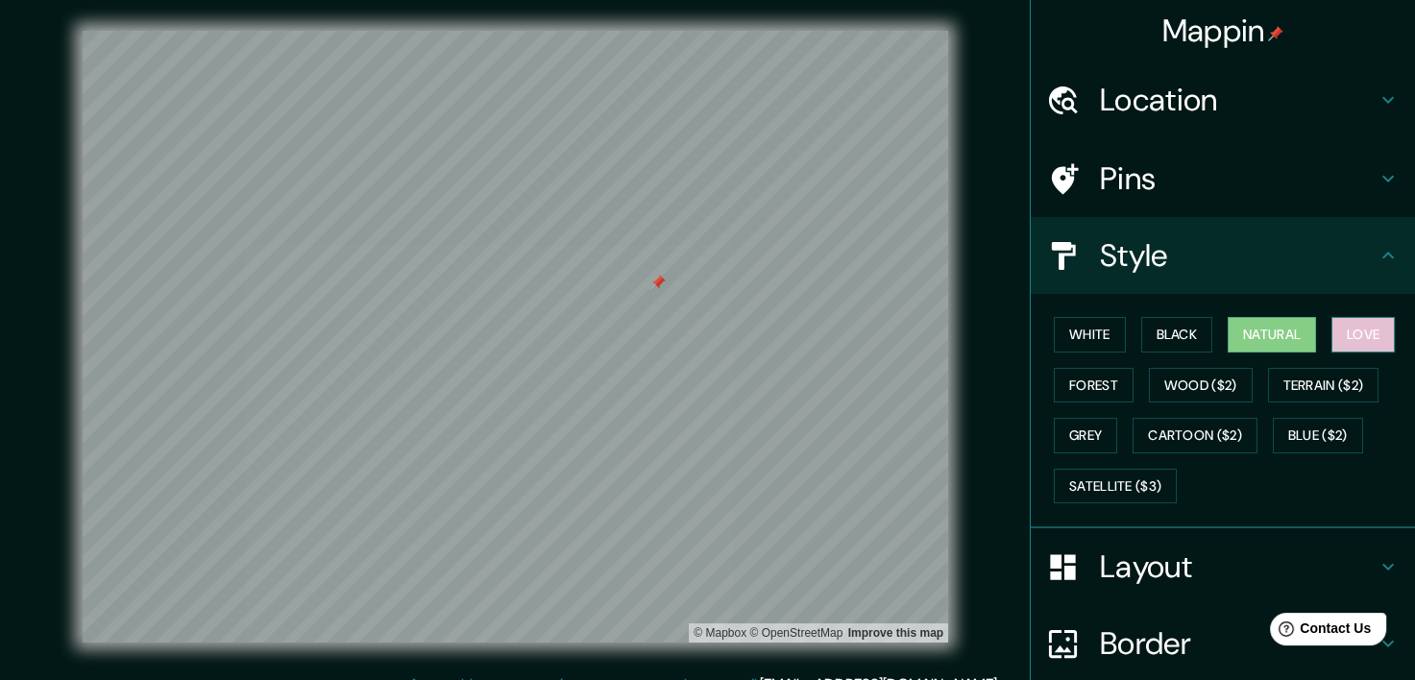
click at [1356, 338] on button "Love" at bounding box center [1362, 335] width 63 height 36
click at [1084, 389] on button "Forest" at bounding box center [1094, 386] width 80 height 36
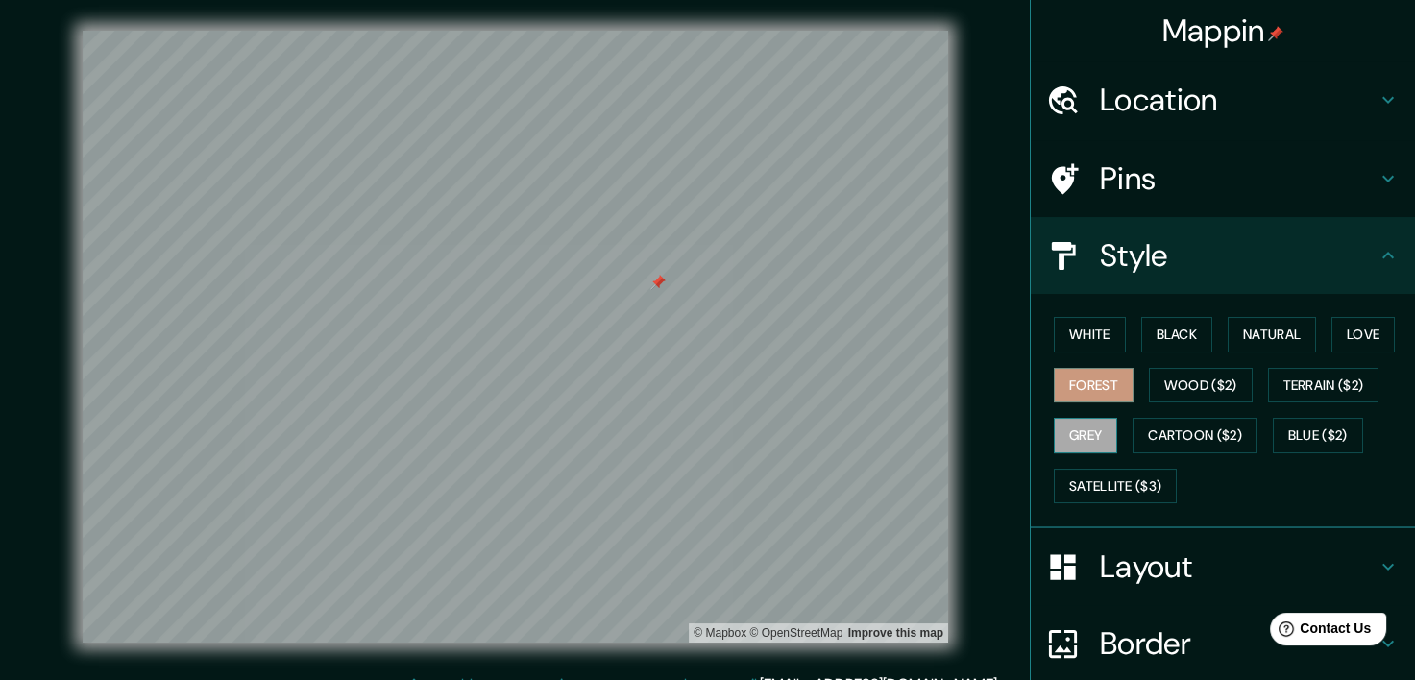
click at [1078, 434] on button "Grey" at bounding box center [1085, 436] width 63 height 36
click at [1086, 330] on button "White" at bounding box center [1090, 335] width 72 height 36
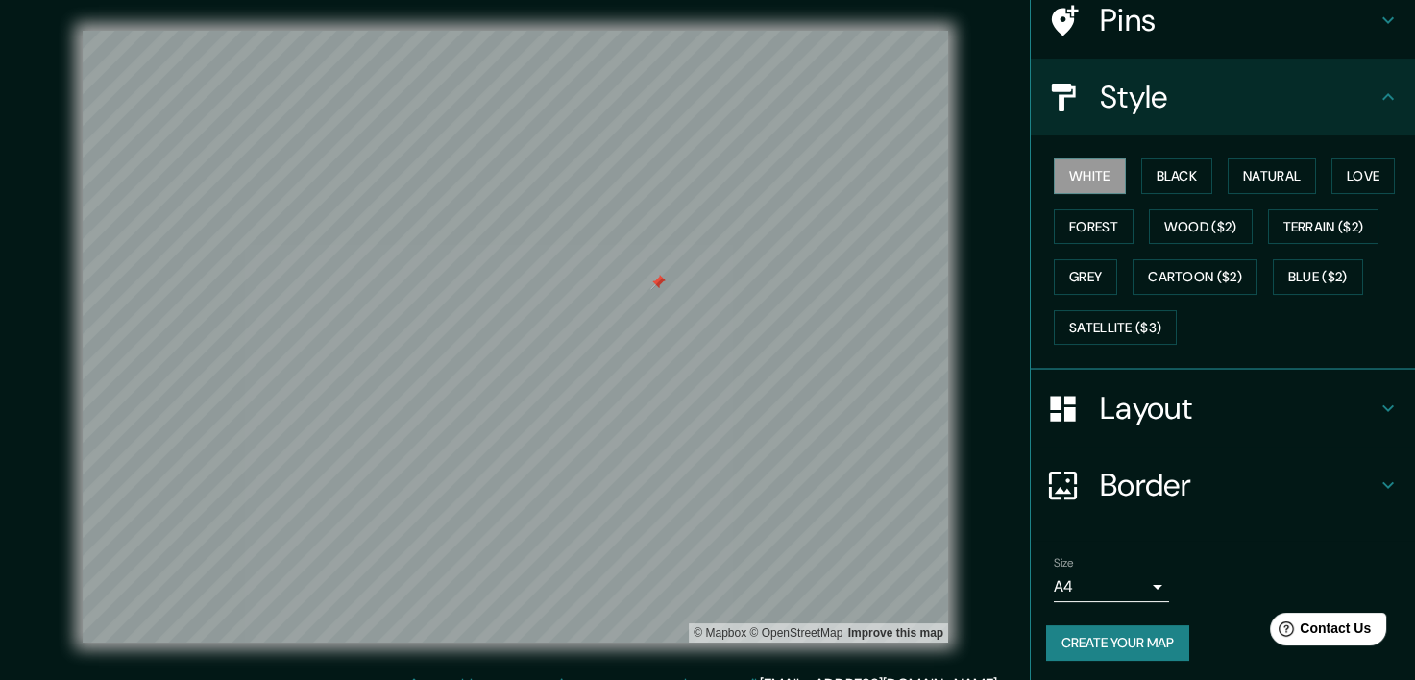
click at [1200, 400] on h4 "Layout" at bounding box center [1238, 408] width 277 height 38
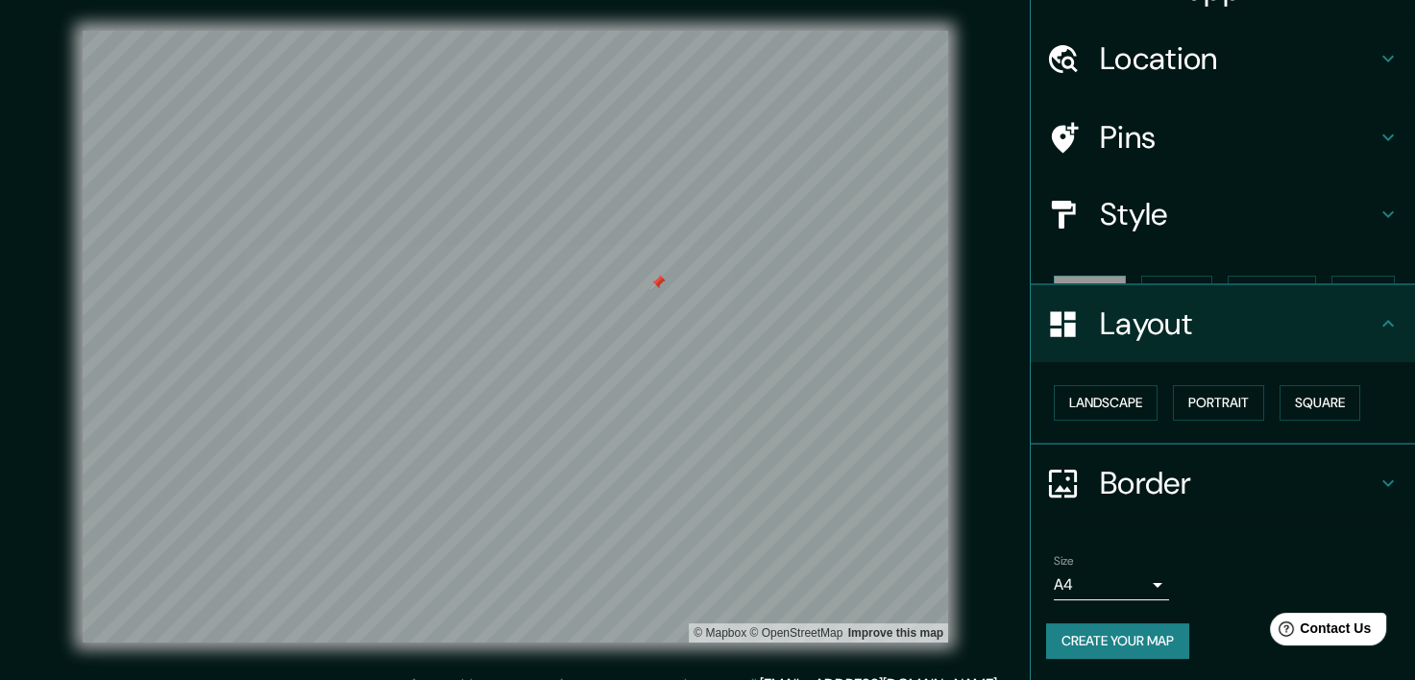
scroll to position [9, 0]
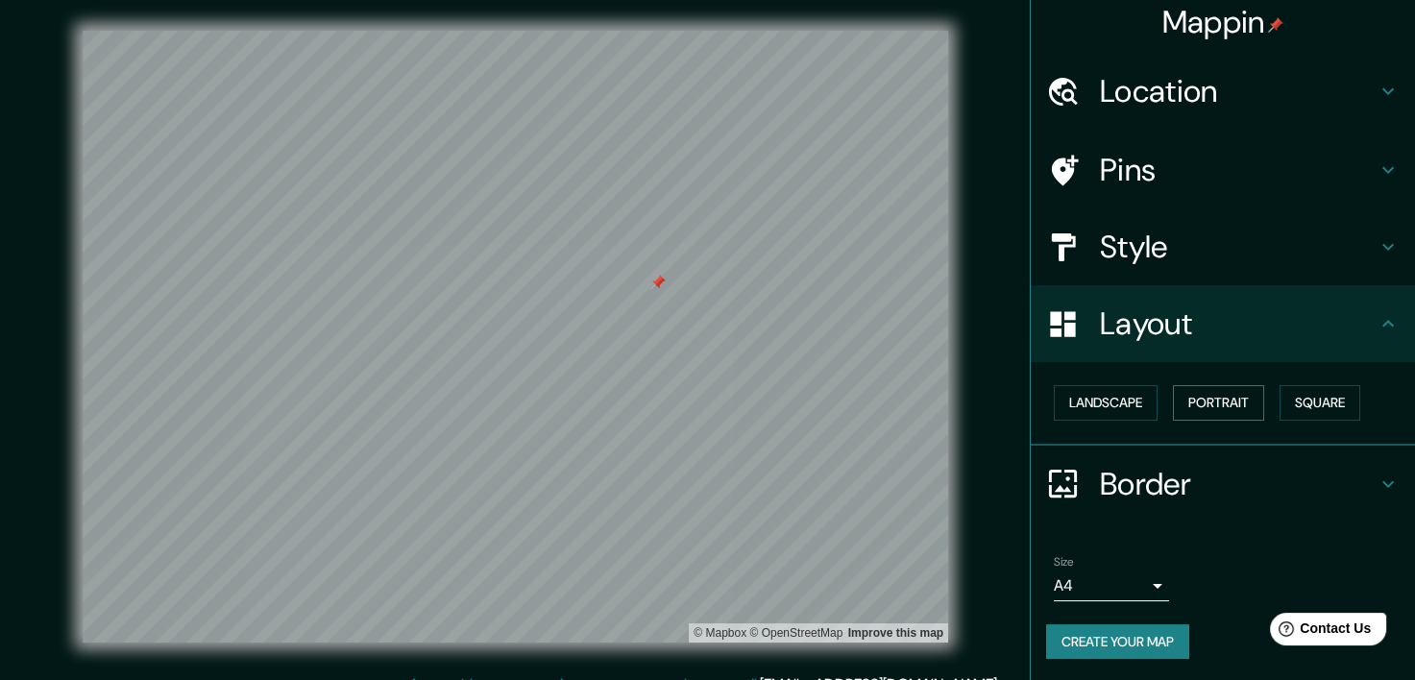
click at [1225, 402] on button "Portrait" at bounding box center [1218, 403] width 91 height 36
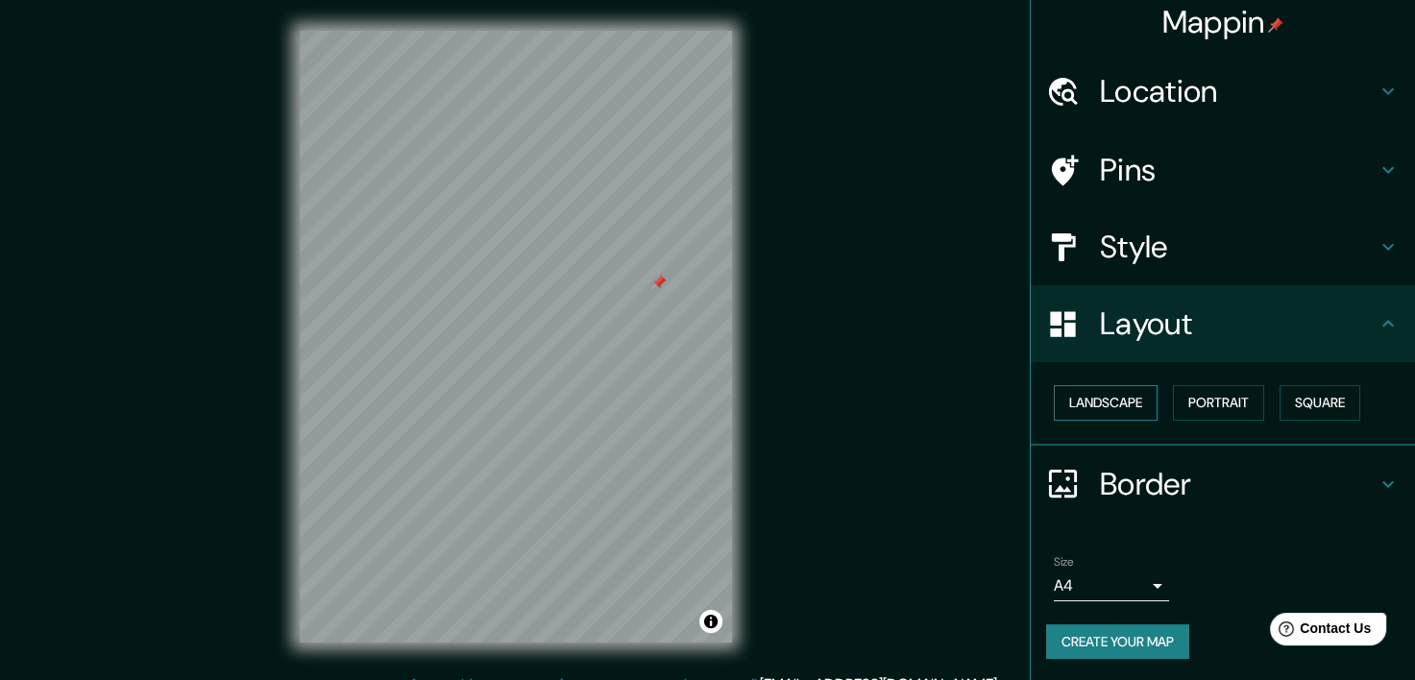
click at [1110, 393] on button "Landscape" at bounding box center [1106, 403] width 104 height 36
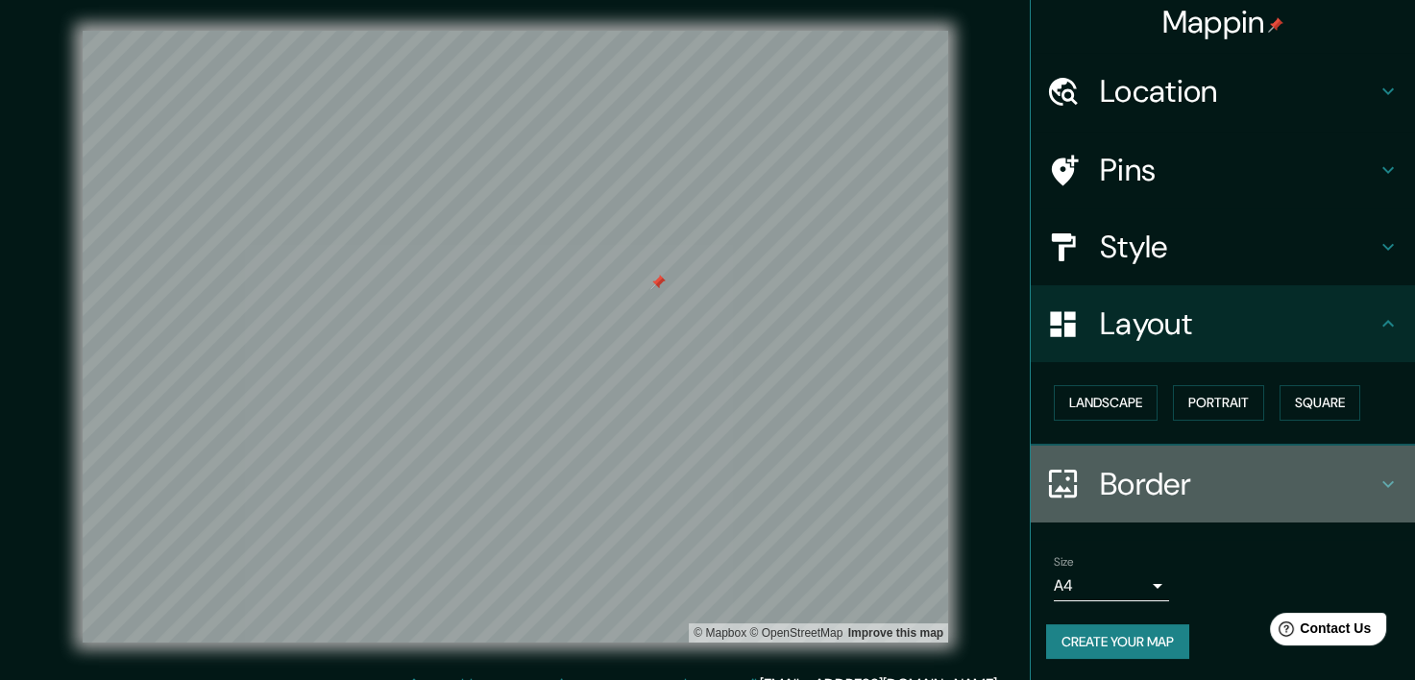
click at [1153, 485] on h4 "Border" at bounding box center [1238, 484] width 277 height 38
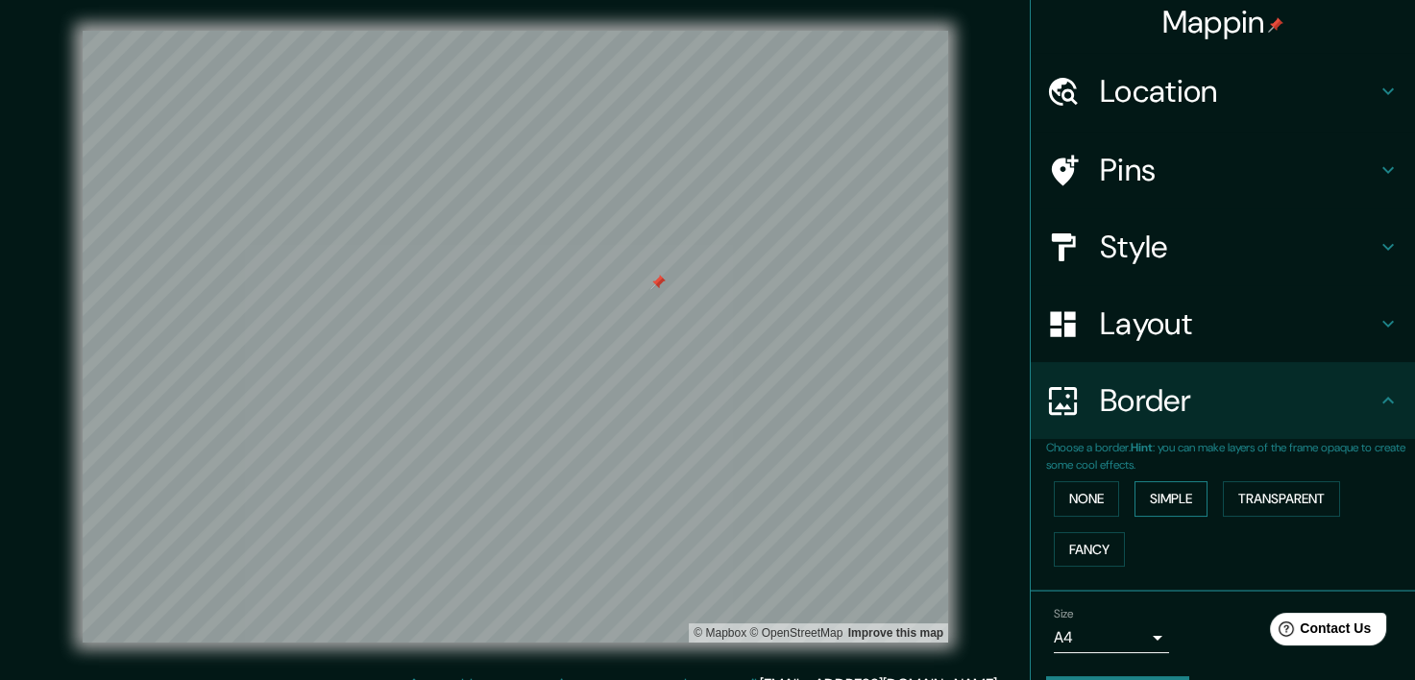
click at [1164, 491] on button "Simple" at bounding box center [1171, 499] width 73 height 36
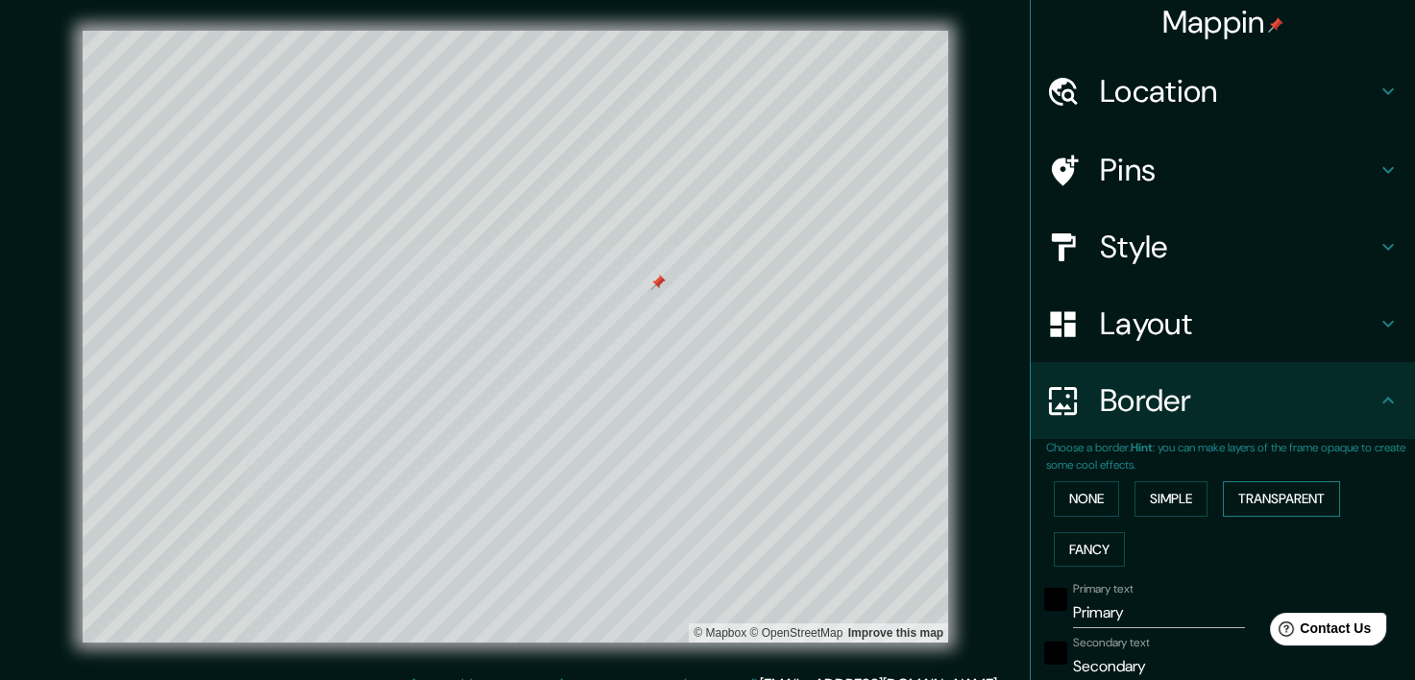
click at [1259, 492] on button "Transparent" at bounding box center [1281, 499] width 117 height 36
click at [1084, 535] on button "Fancy" at bounding box center [1089, 550] width 71 height 36
click at [1080, 484] on button "None" at bounding box center [1086, 499] width 65 height 36
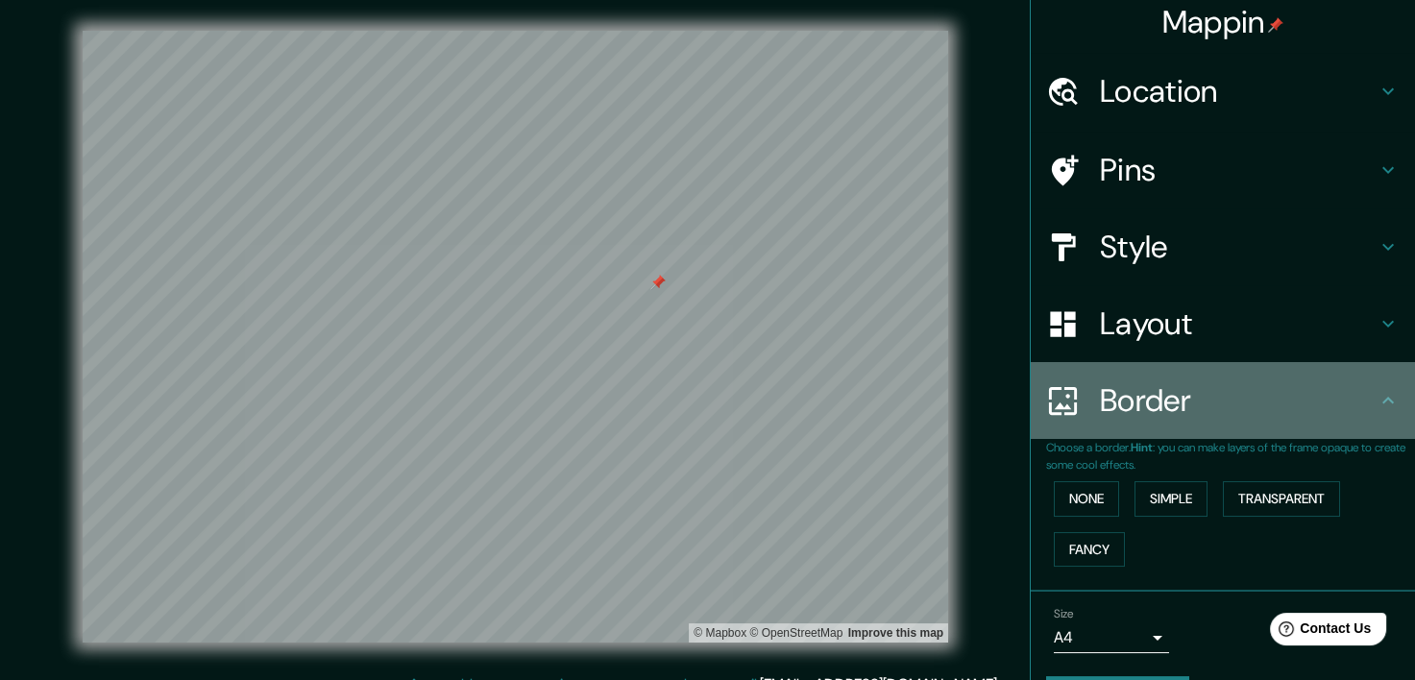
click at [1263, 405] on h4 "Border" at bounding box center [1238, 400] width 277 height 38
click at [1377, 403] on icon at bounding box center [1388, 400] width 23 height 23
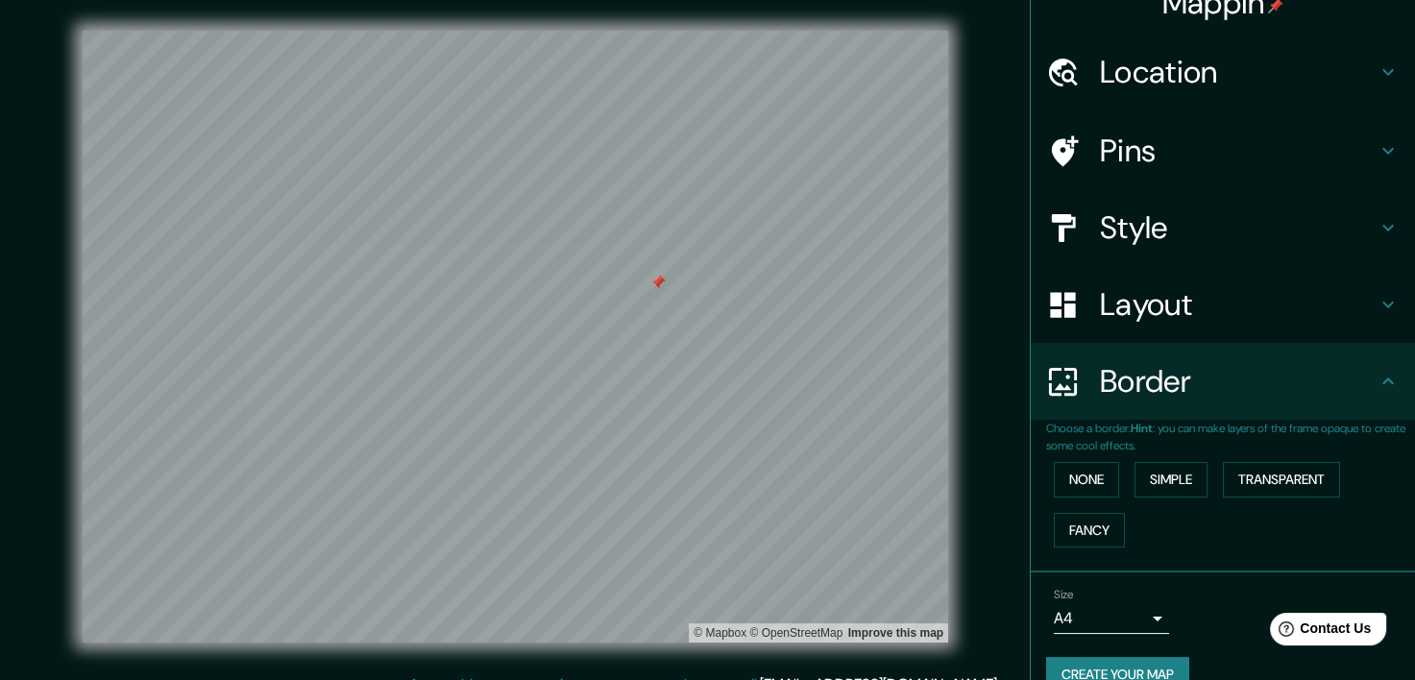
scroll to position [61, 0]
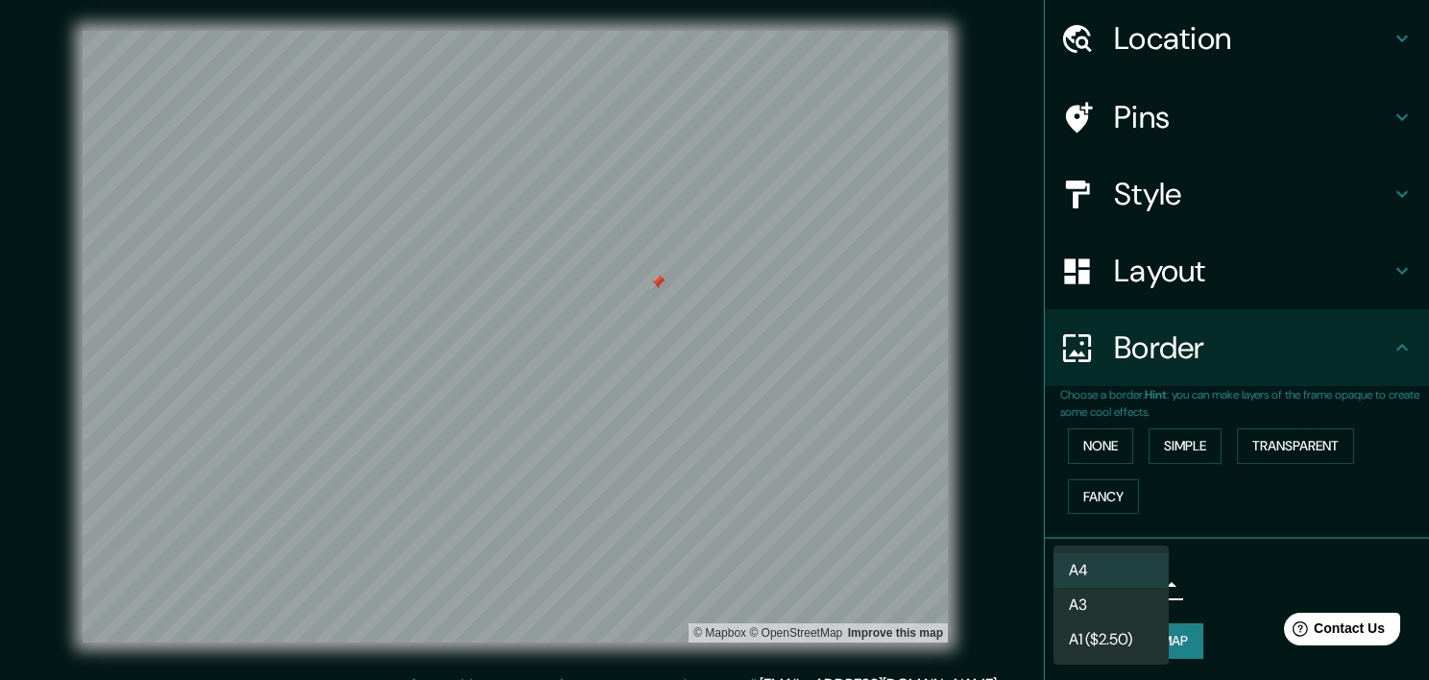
click at [1143, 580] on body "Mappin Location [STREET_ADDRESS] Pins Style Layout Border Choose a border. Hint…" at bounding box center [714, 340] width 1429 height 680
click at [1240, 574] on div at bounding box center [714, 340] width 1429 height 680
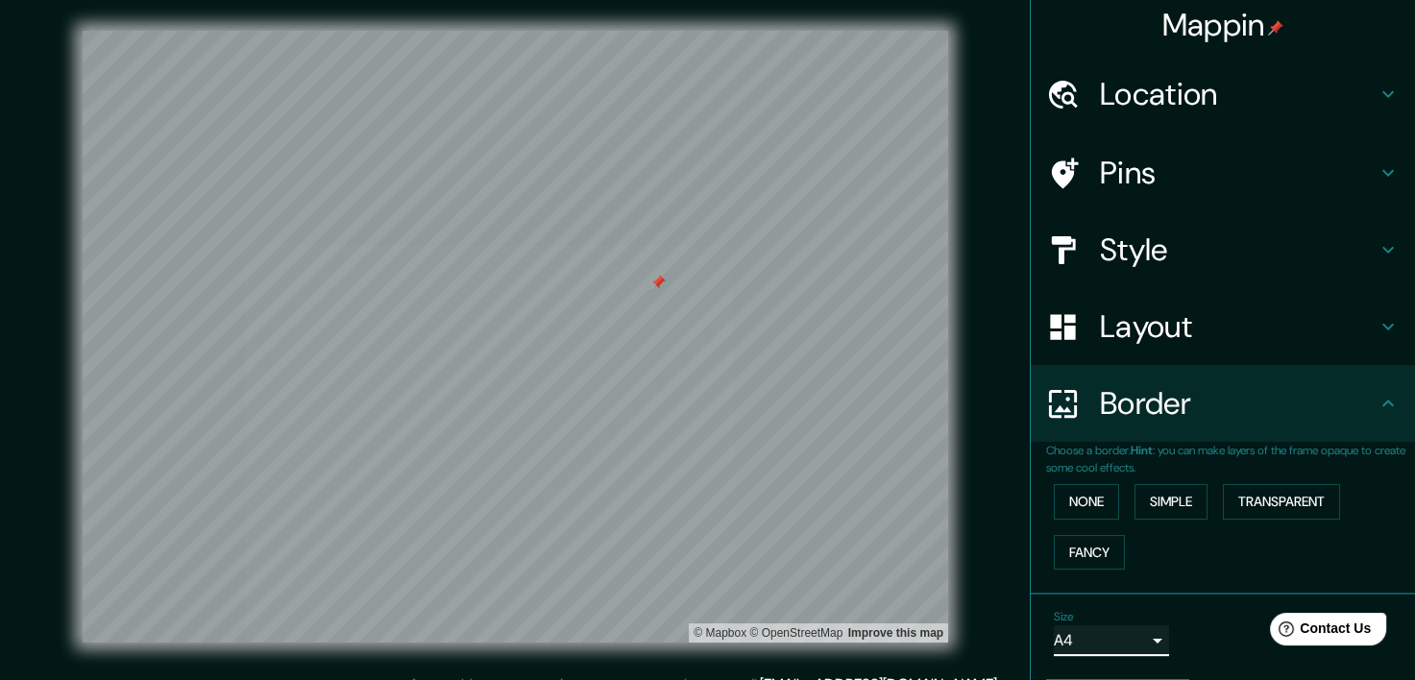
scroll to position [0, 0]
